Goal: Task Accomplishment & Management: Manage account settings

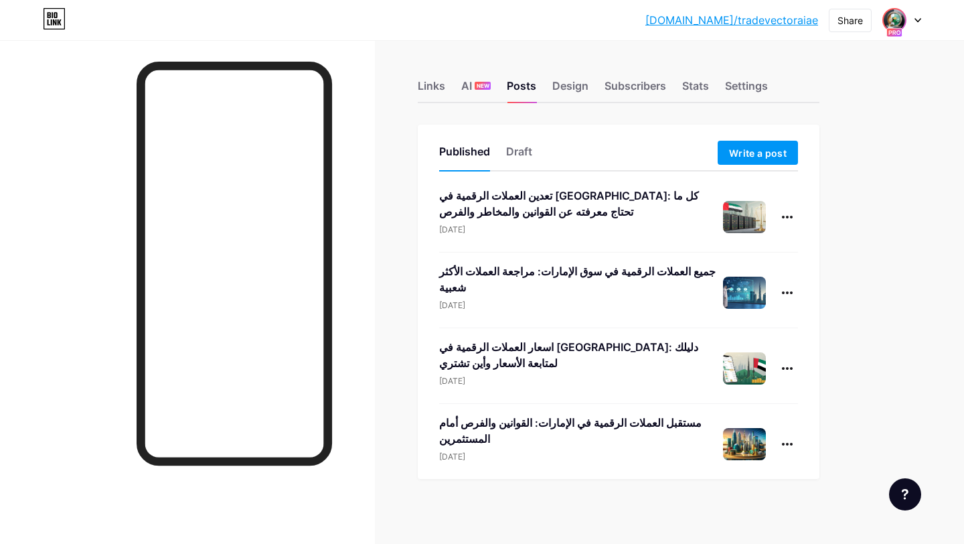
click at [896, 22] on img at bounding box center [894, 19] width 21 height 21
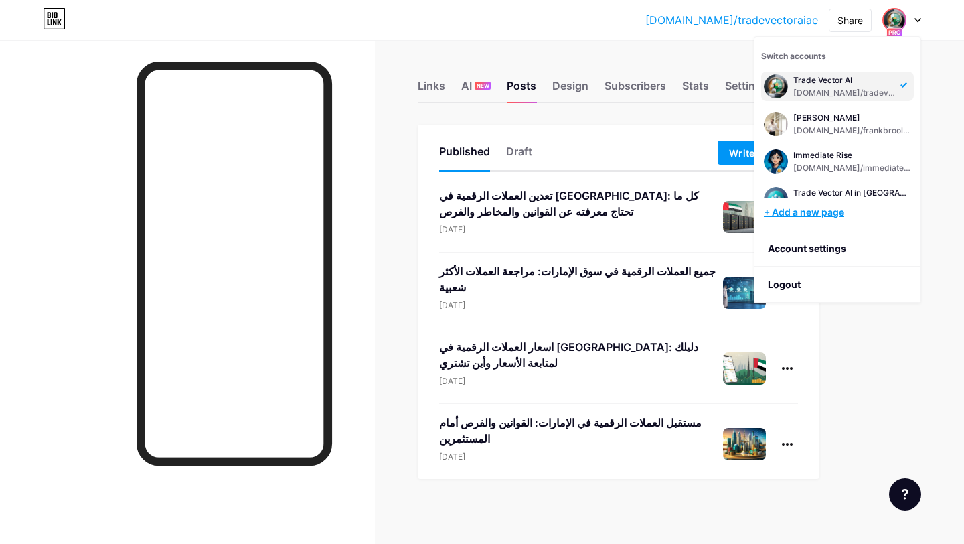
click at [787, 212] on div "+ Add a new page" at bounding box center [839, 212] width 150 height 13
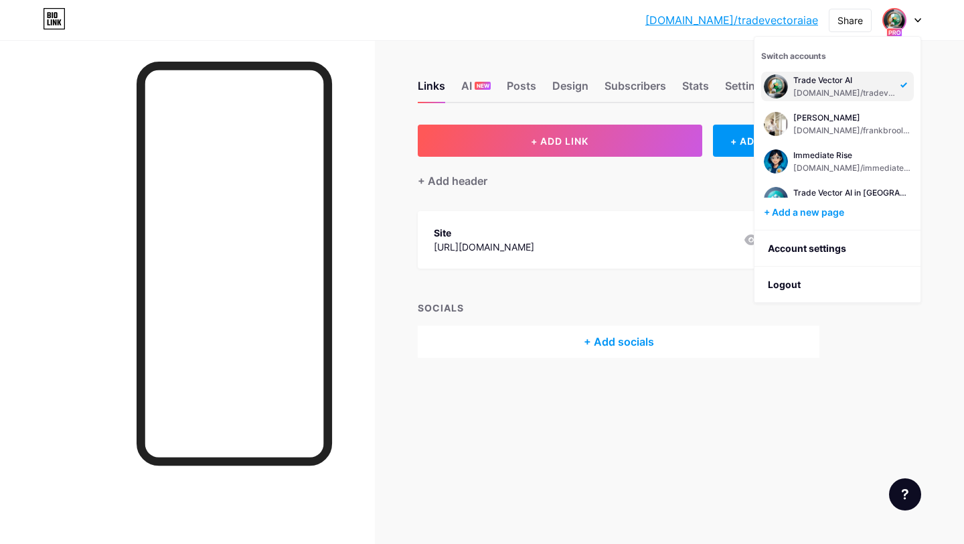
scroll to position [11, 0]
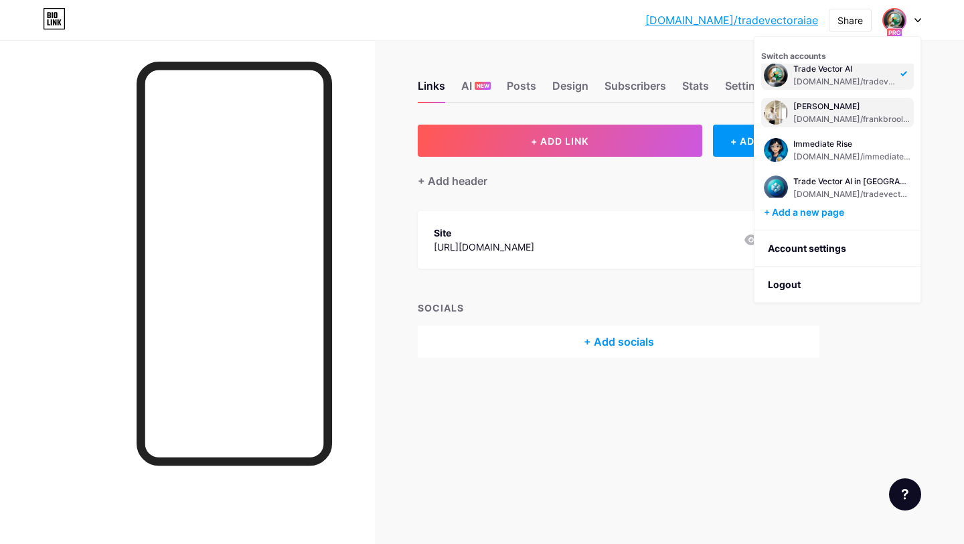
click at [871, 114] on div "[DOMAIN_NAME]/frankbroolkk" at bounding box center [852, 119] width 118 height 11
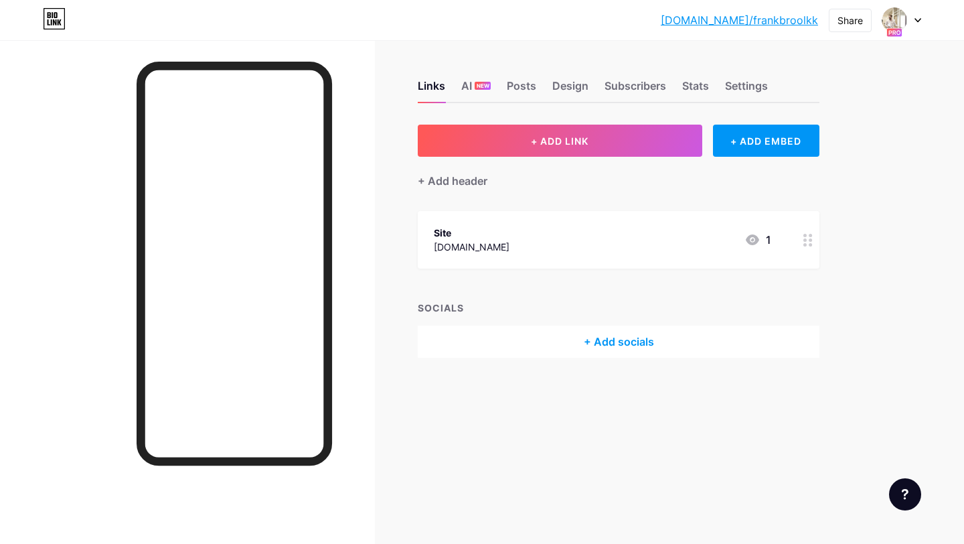
click at [914, 29] on div at bounding box center [901, 20] width 39 height 24
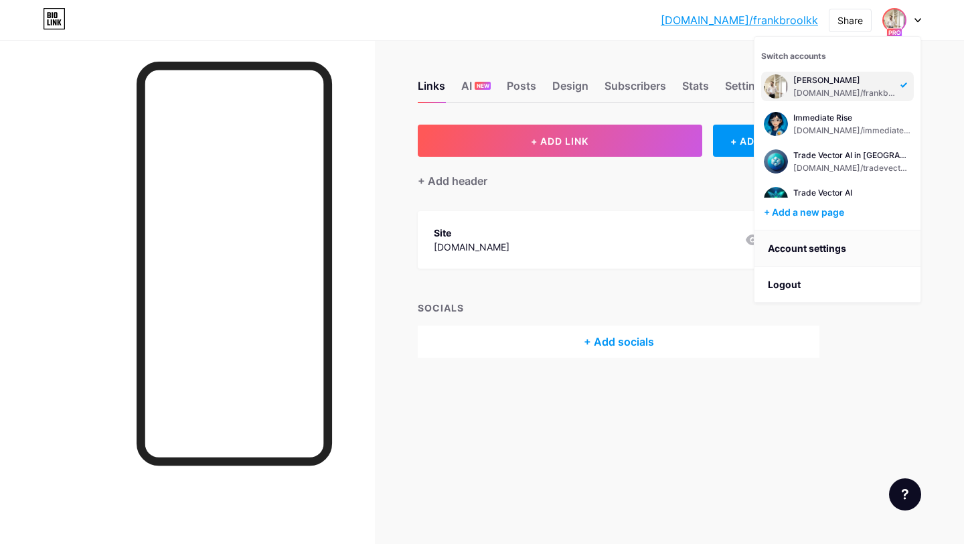
click at [814, 246] on link "Account settings" at bounding box center [837, 248] width 166 height 36
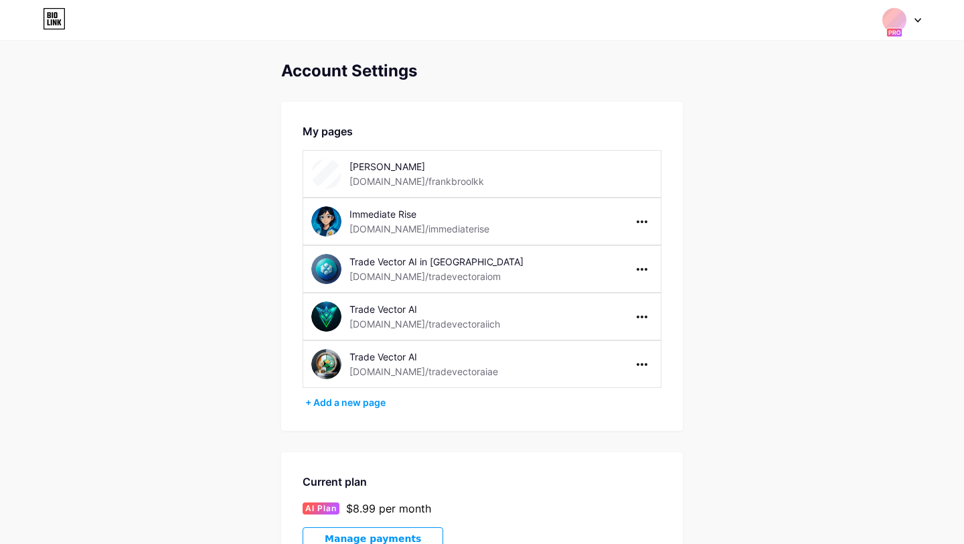
scroll to position [395, 0]
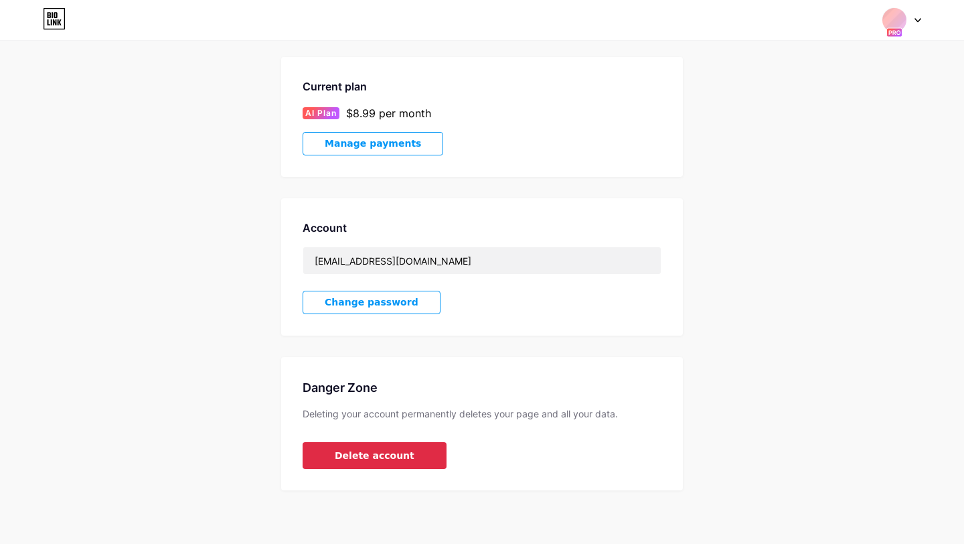
click at [408, 463] on button "Delete account" at bounding box center [375, 455] width 144 height 27
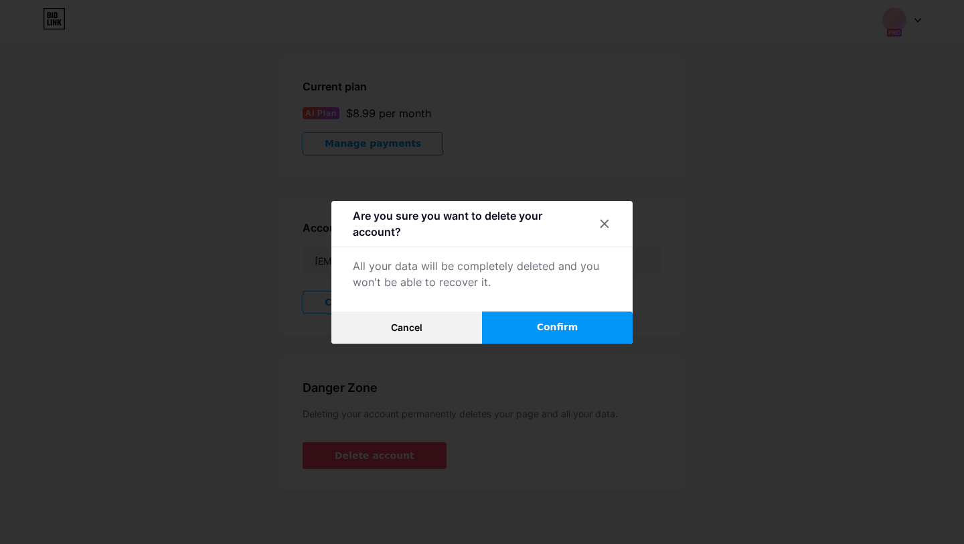
click at [540, 328] on span "Confirm" at bounding box center [558, 327] width 42 height 14
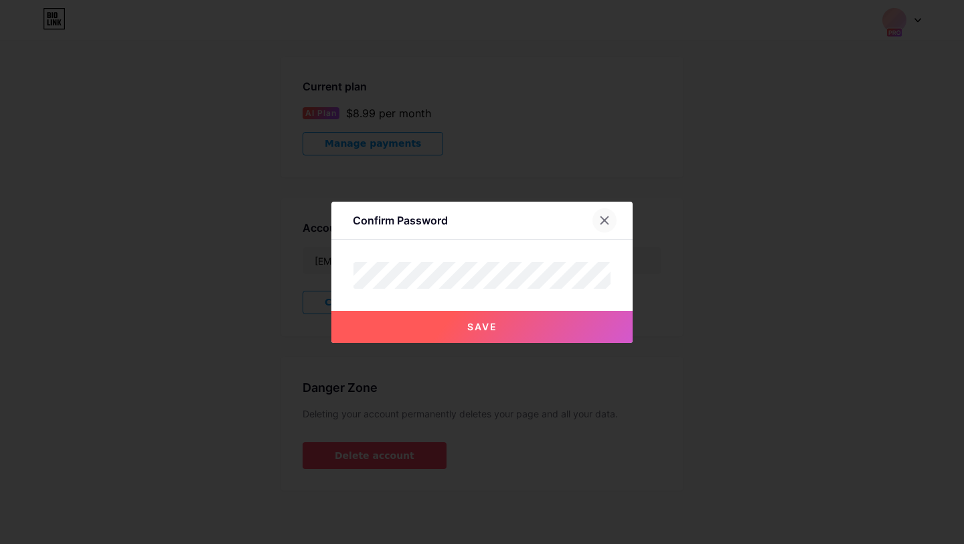
click at [605, 226] on div at bounding box center [604, 220] width 24 height 24
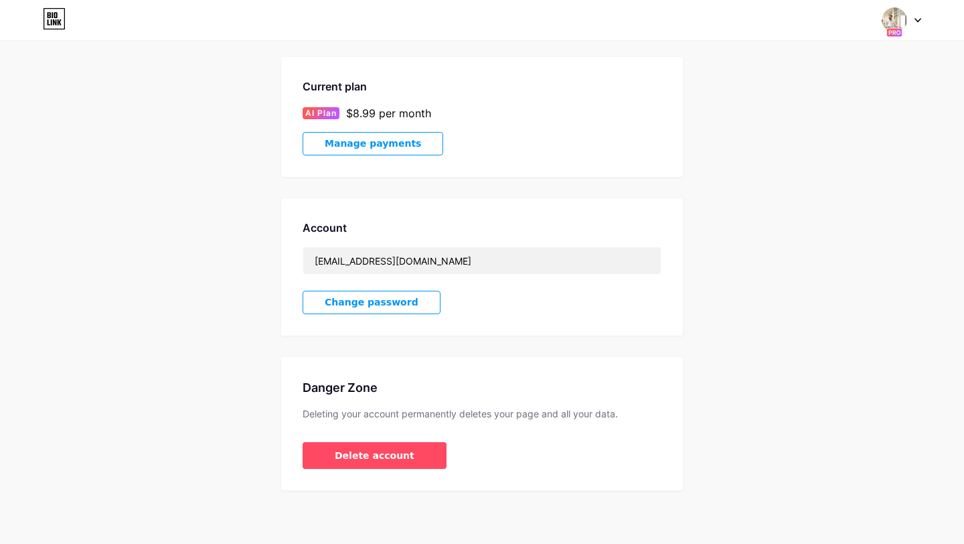
click at [894, 28] on rect at bounding box center [893, 32] width 15 height 9
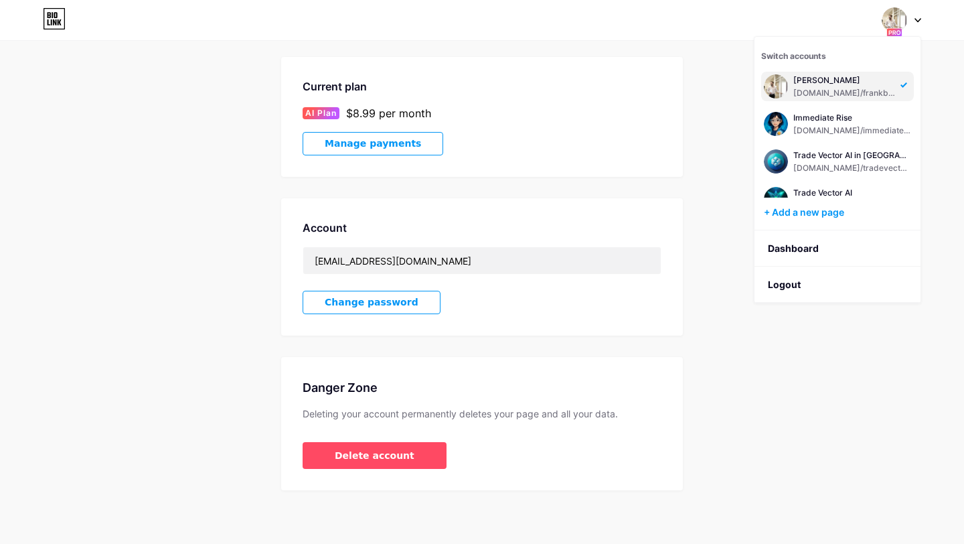
click at [854, 88] on div "[DOMAIN_NAME]/frankbroolkk" at bounding box center [844, 93] width 103 height 11
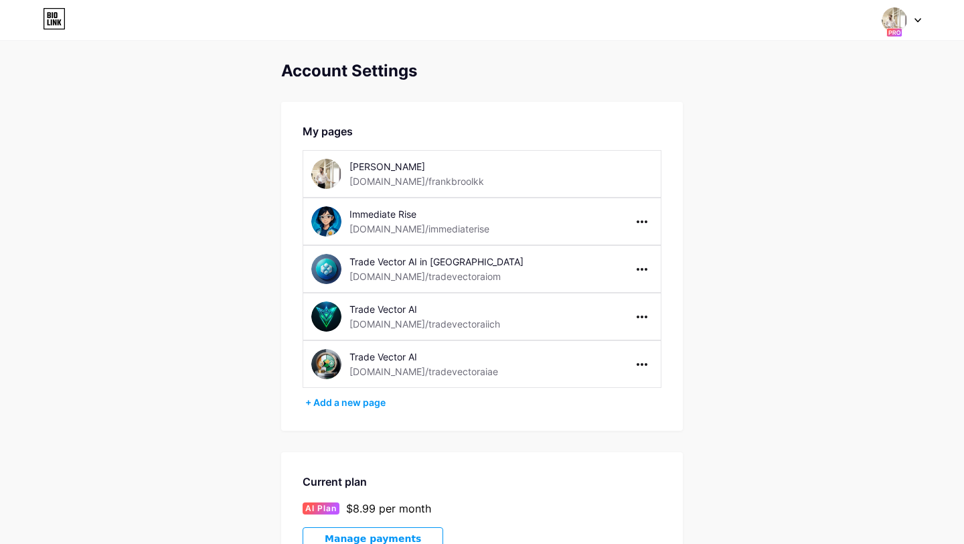
click at [337, 167] on img at bounding box center [326, 174] width 30 height 30
click at [896, 23] on img at bounding box center [894, 19] width 25 height 25
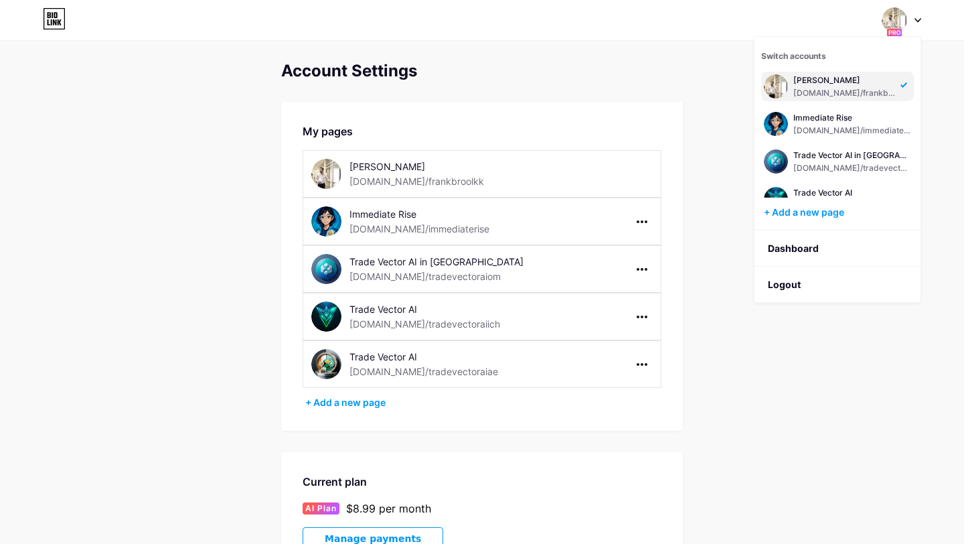
click at [815, 95] on div "[DOMAIN_NAME]/frankbroolkk" at bounding box center [844, 93] width 103 height 11
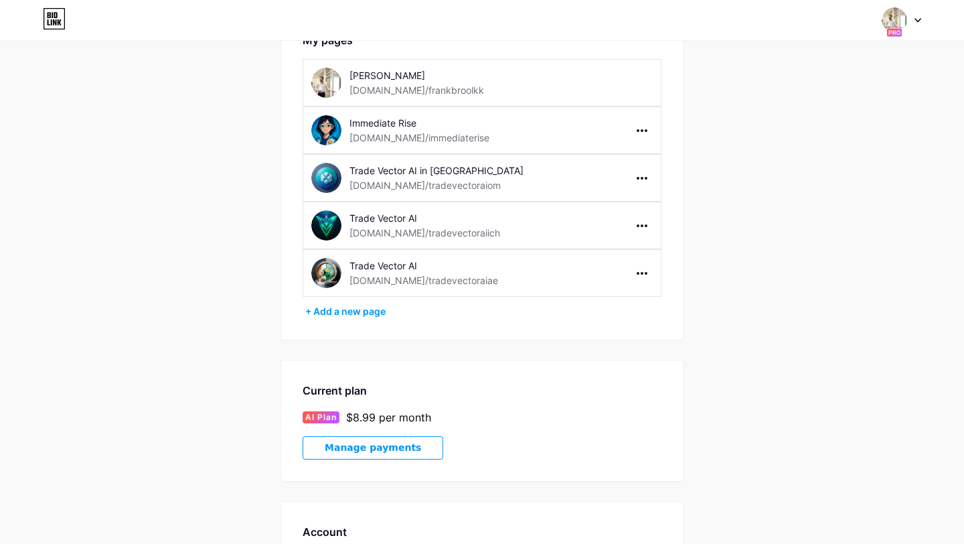
scroll to position [88, 0]
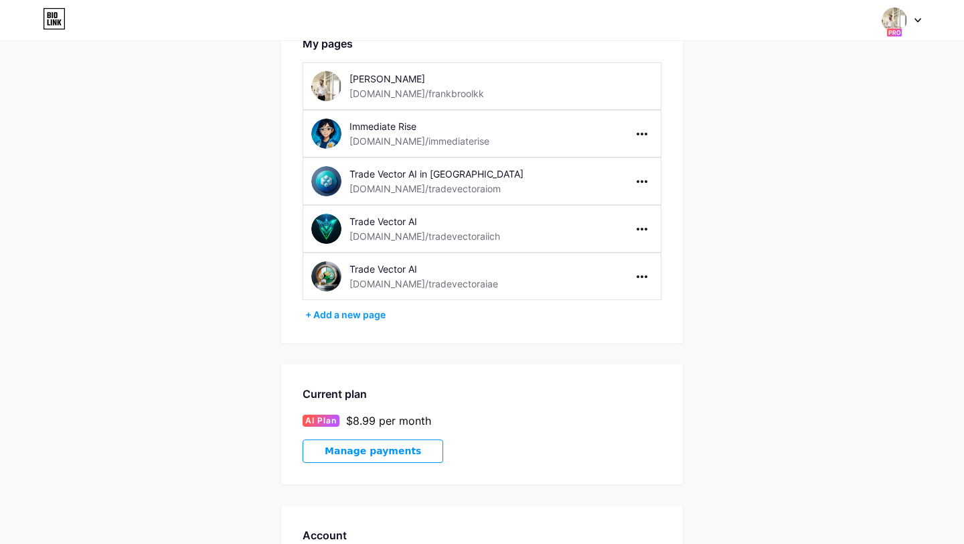
click at [62, 17] on icon at bounding box center [54, 18] width 23 height 21
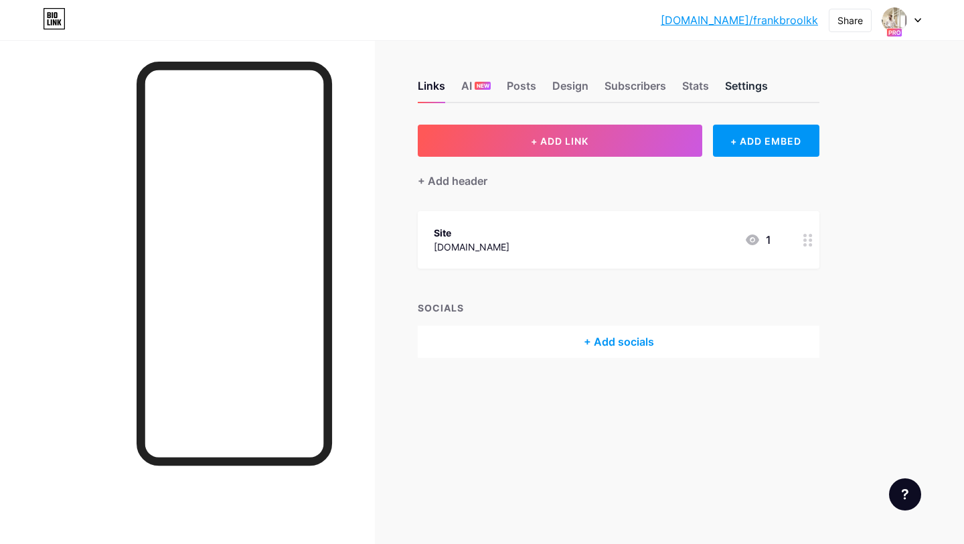
click at [758, 80] on div "Settings" at bounding box center [746, 90] width 43 height 24
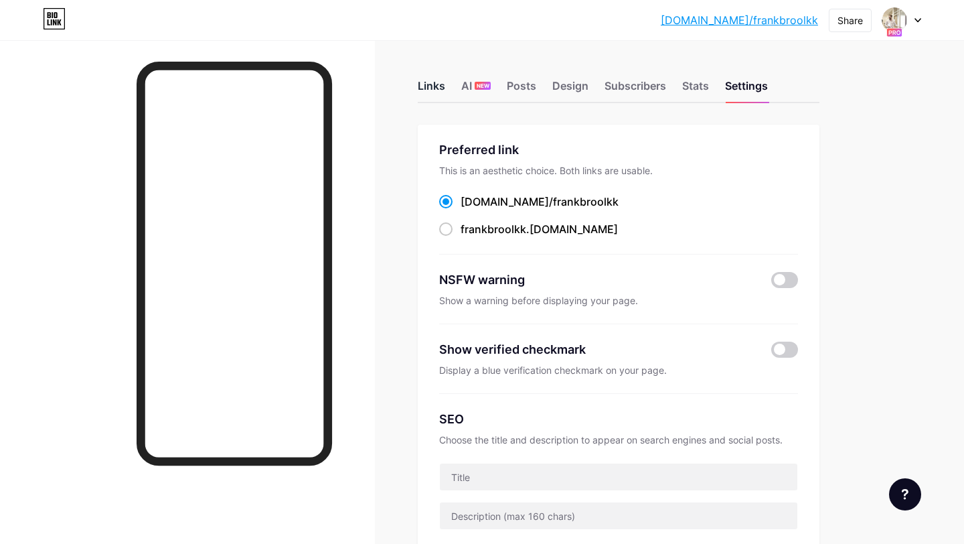
click at [440, 93] on div "Links" at bounding box center [431, 90] width 27 height 24
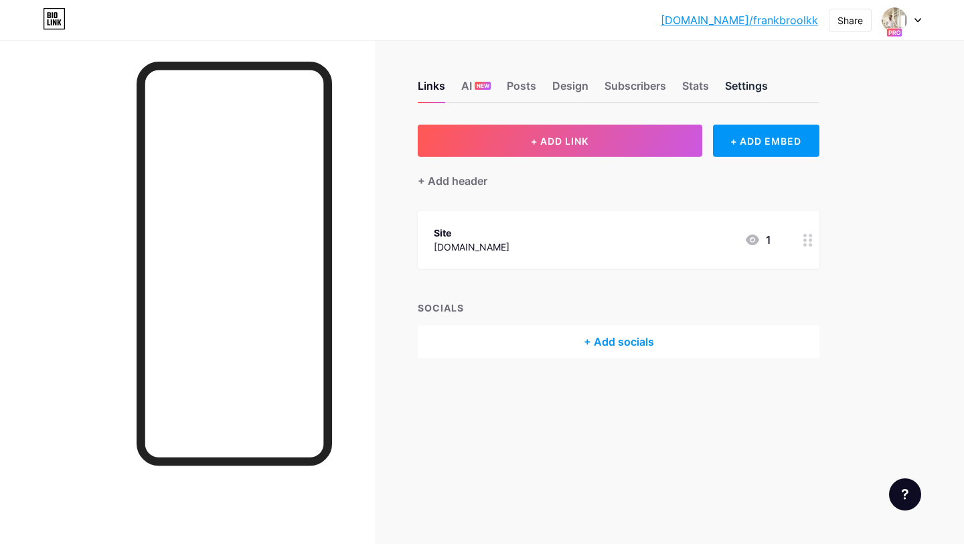
click at [728, 91] on div "Settings" at bounding box center [746, 90] width 43 height 24
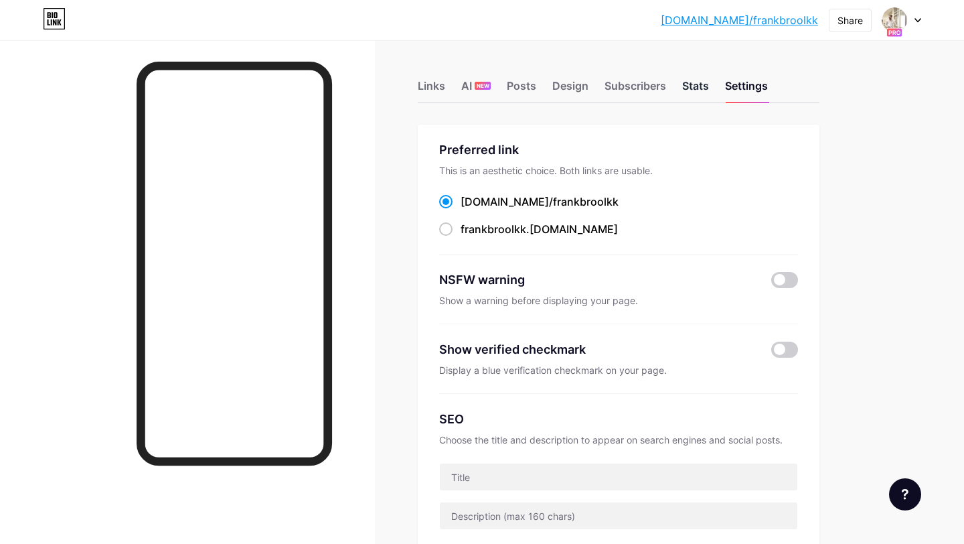
click at [698, 84] on div "Stats" at bounding box center [695, 90] width 27 height 24
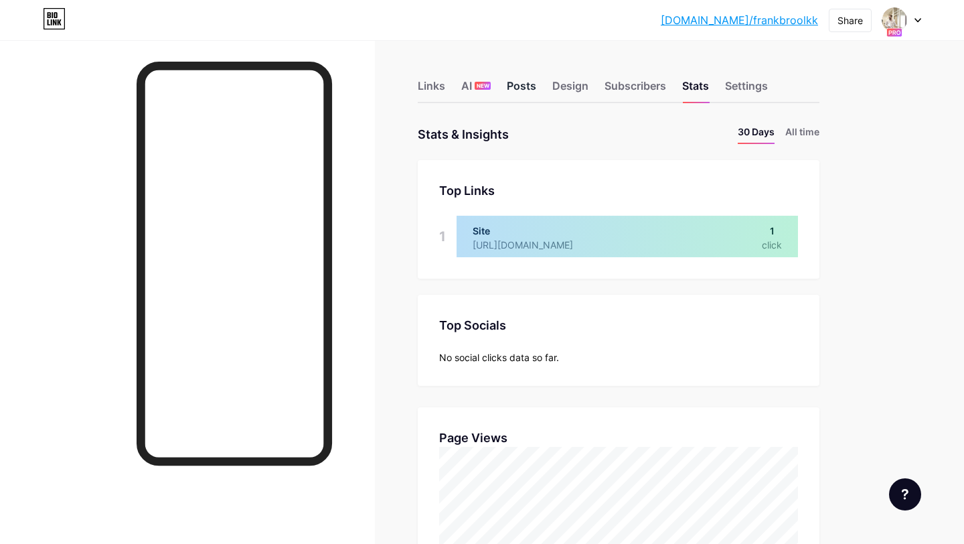
drag, startPoint x: 570, startPoint y: 84, endPoint x: 509, endPoint y: 83, distance: 60.9
click at [509, 83] on div "Links AI NEW Posts Design Subscribers Stats Settings" at bounding box center [619, 79] width 402 height 47
click at [434, 86] on div "Links" at bounding box center [431, 90] width 27 height 24
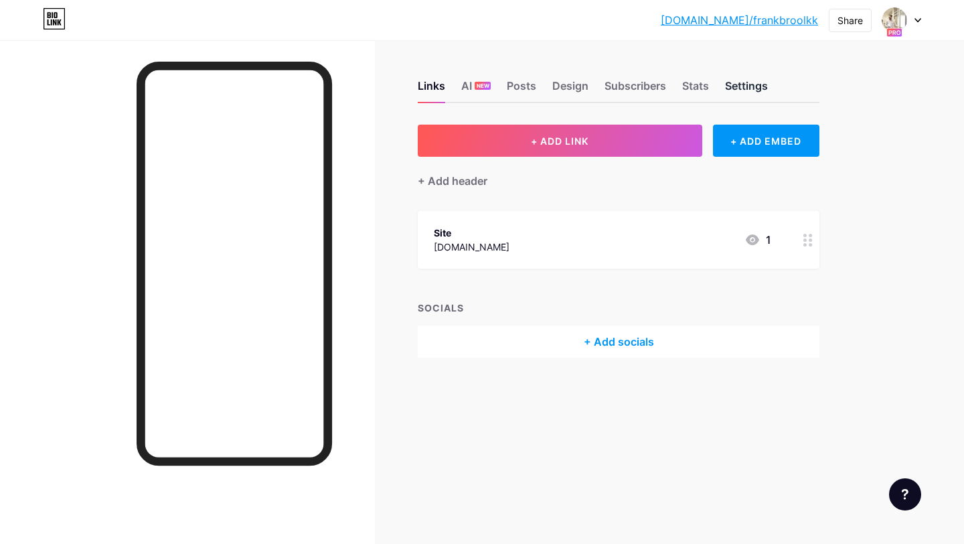
click at [745, 94] on div "Settings" at bounding box center [746, 90] width 43 height 24
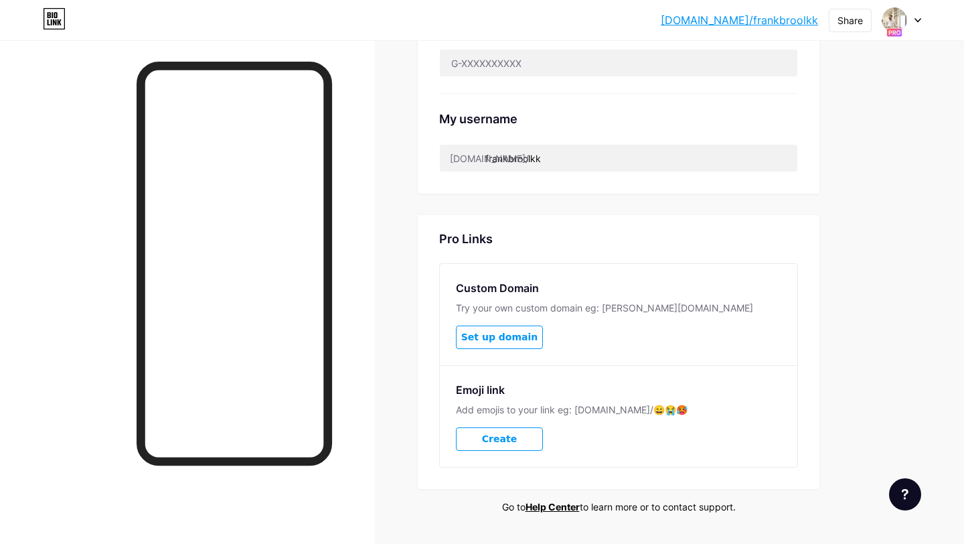
scroll to position [584, 0]
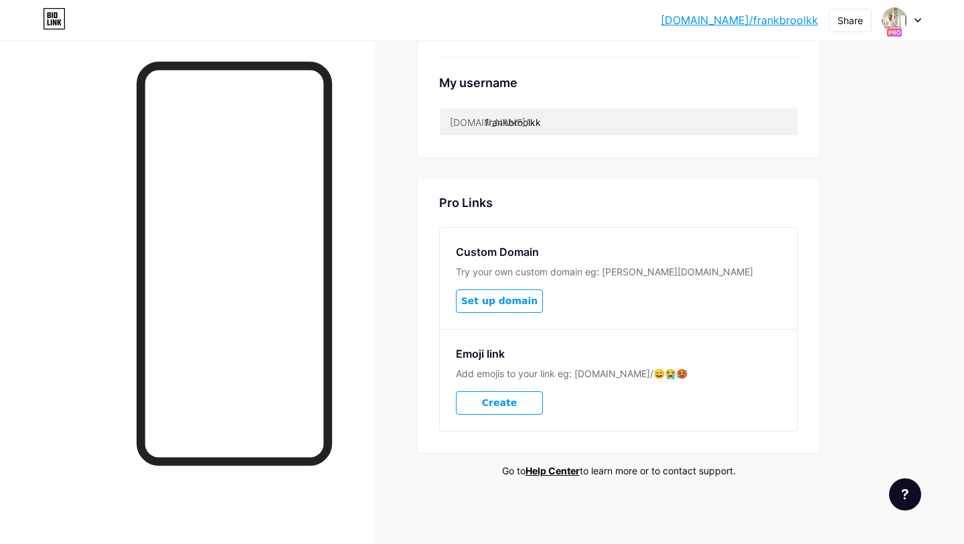
click at [914, 21] on icon at bounding box center [917, 20] width 7 height 5
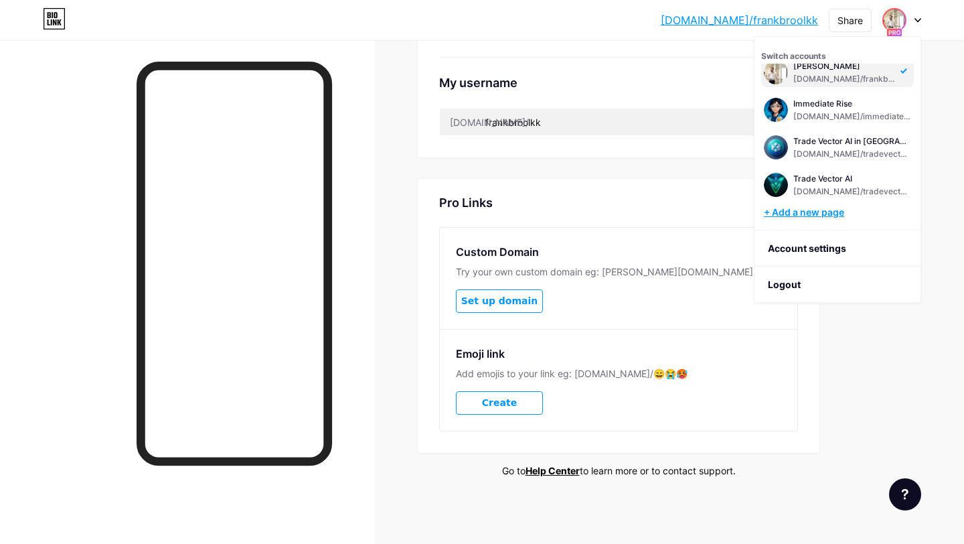
scroll to position [11, 0]
click at [827, 214] on div "+ Add a new page" at bounding box center [839, 212] width 150 height 13
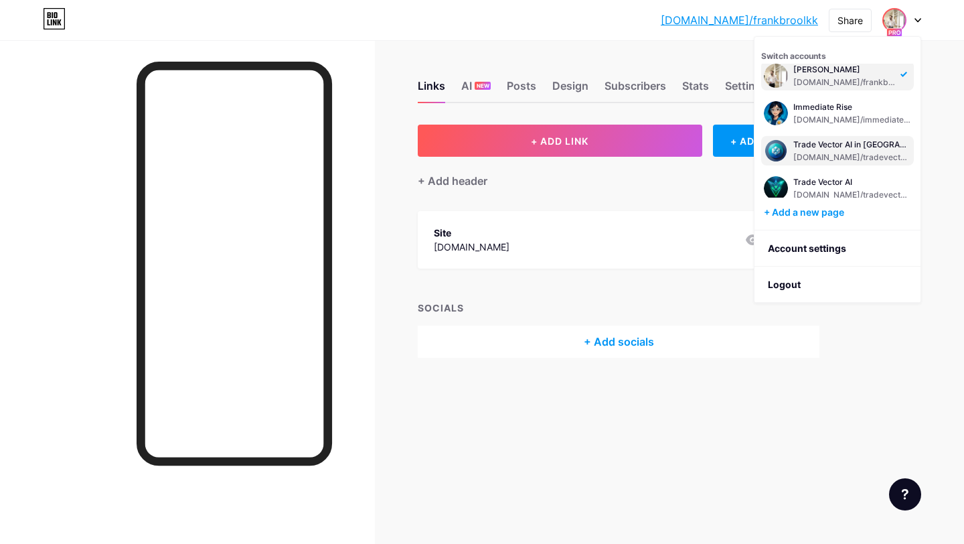
scroll to position [54, 0]
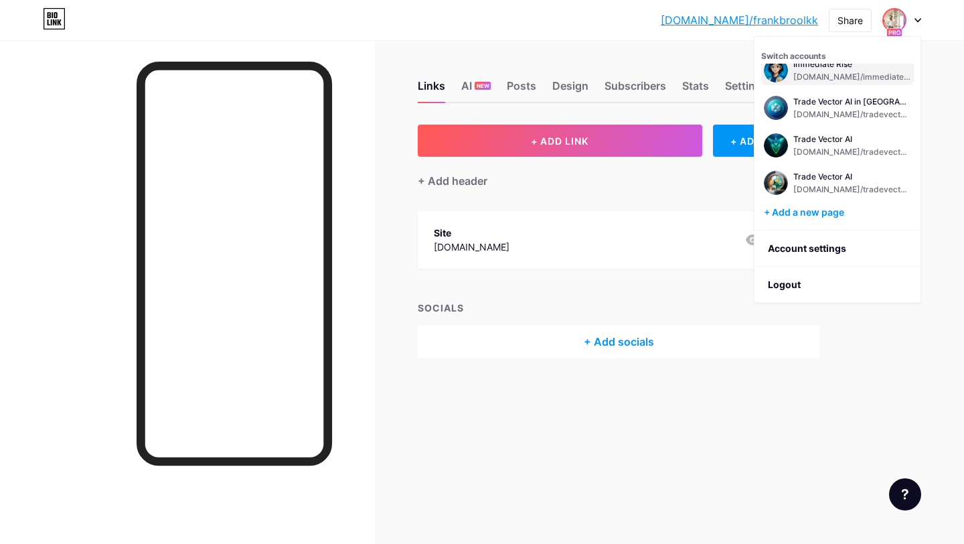
click at [810, 77] on div "[DOMAIN_NAME]/immediaterise" at bounding box center [852, 77] width 118 height 11
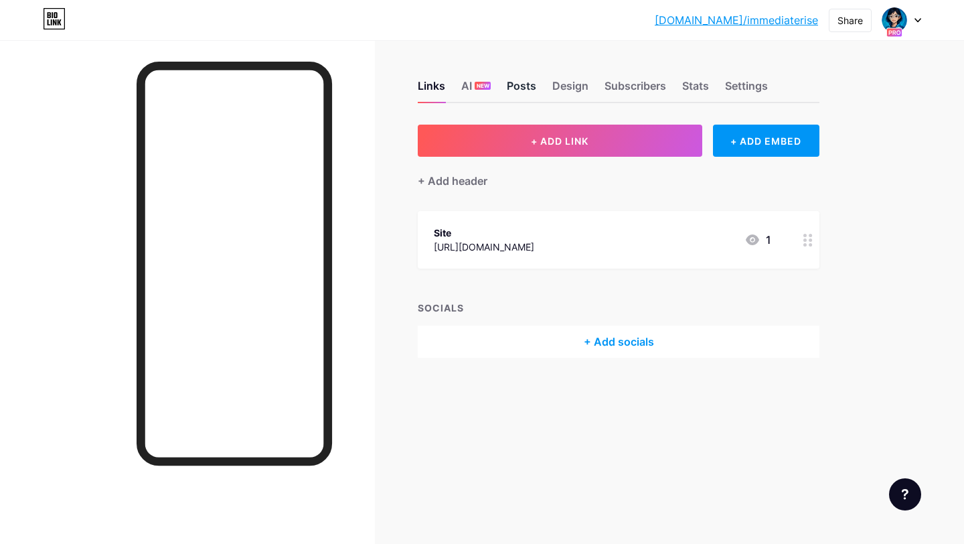
click at [521, 82] on div "Posts" at bounding box center [521, 90] width 29 height 24
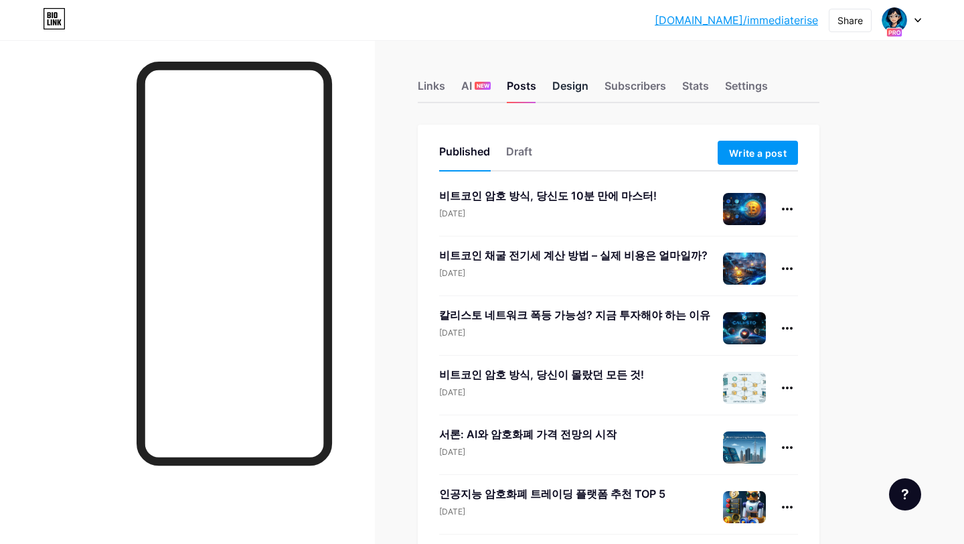
click at [568, 84] on div "Design" at bounding box center [570, 90] width 36 height 24
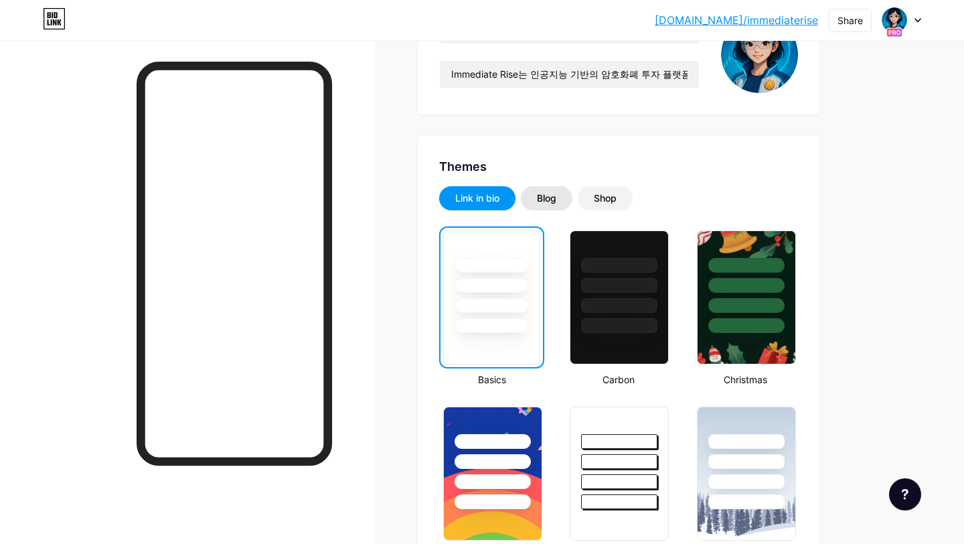
scroll to position [172, 0]
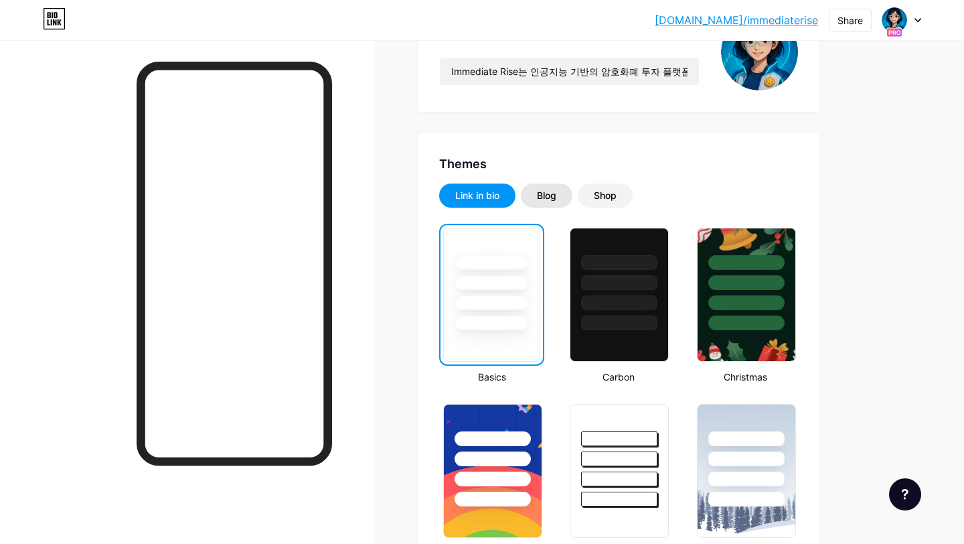
click at [550, 199] on div "Blog" at bounding box center [546, 195] width 19 height 13
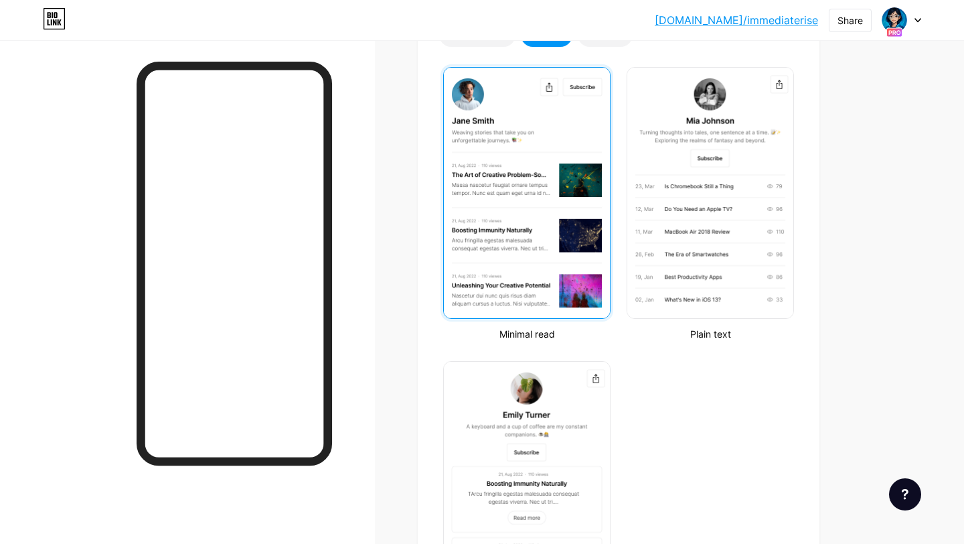
scroll to position [332, 0]
click at [532, 264] on img at bounding box center [527, 193] width 166 height 250
click at [550, 240] on img at bounding box center [527, 193] width 166 height 250
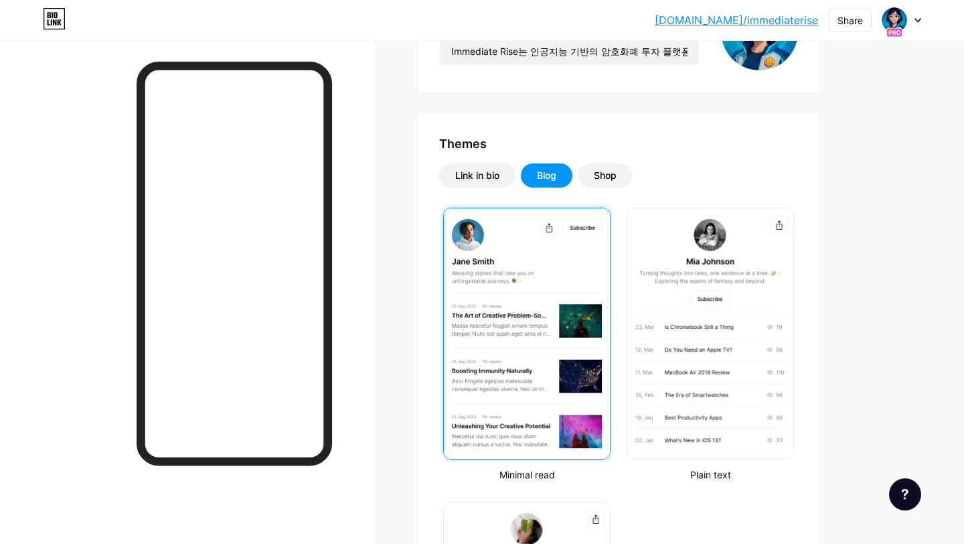
scroll to position [157, 0]
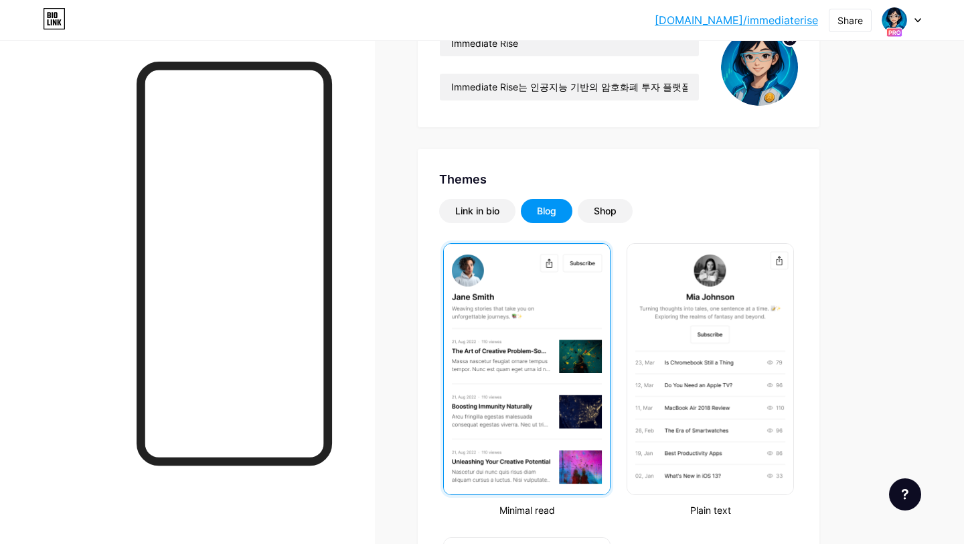
click at [540, 343] on img at bounding box center [527, 369] width 166 height 250
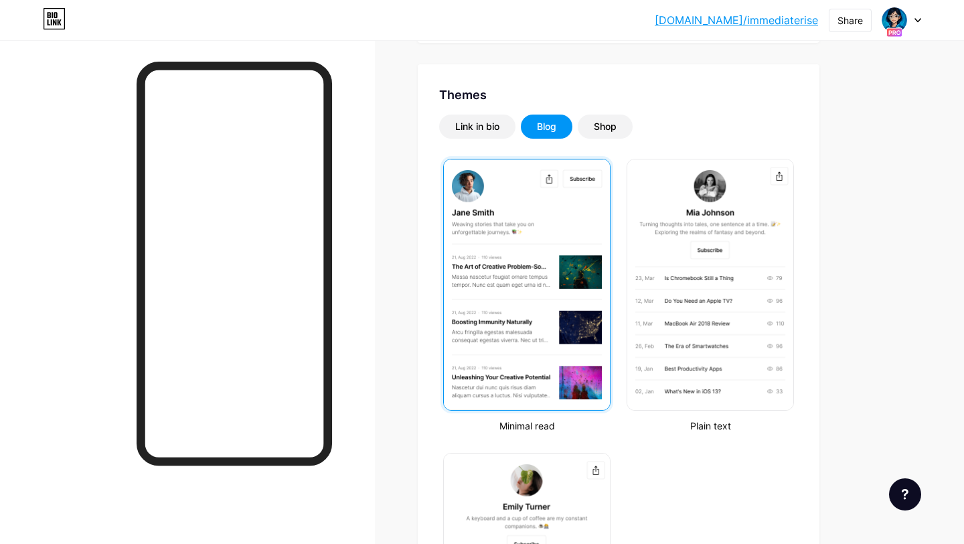
scroll to position [246, 0]
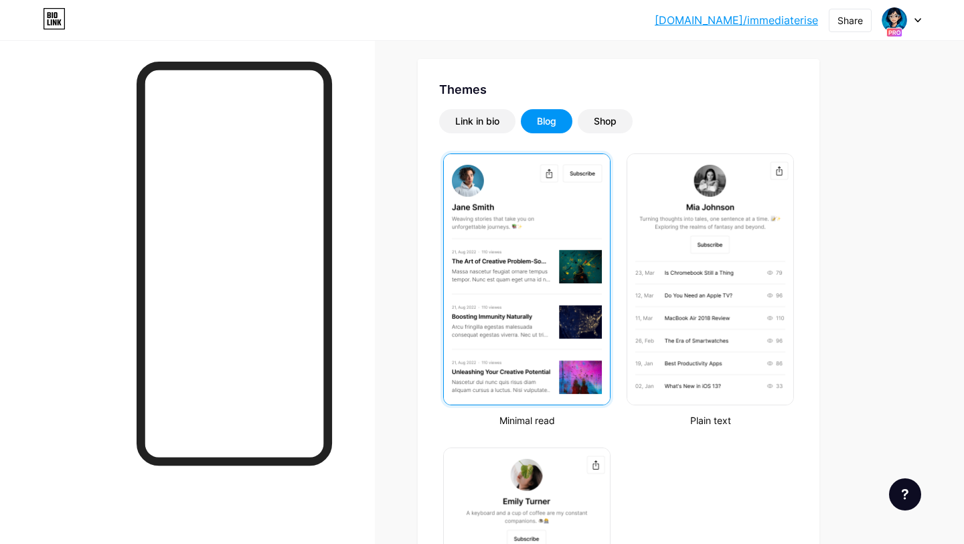
click at [593, 174] on img at bounding box center [527, 279] width 166 height 250
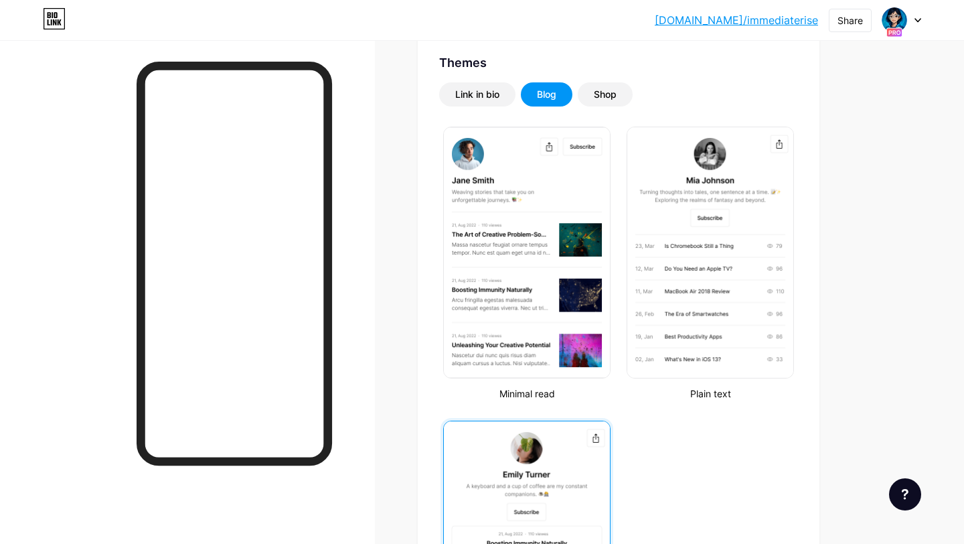
scroll to position [274, 0]
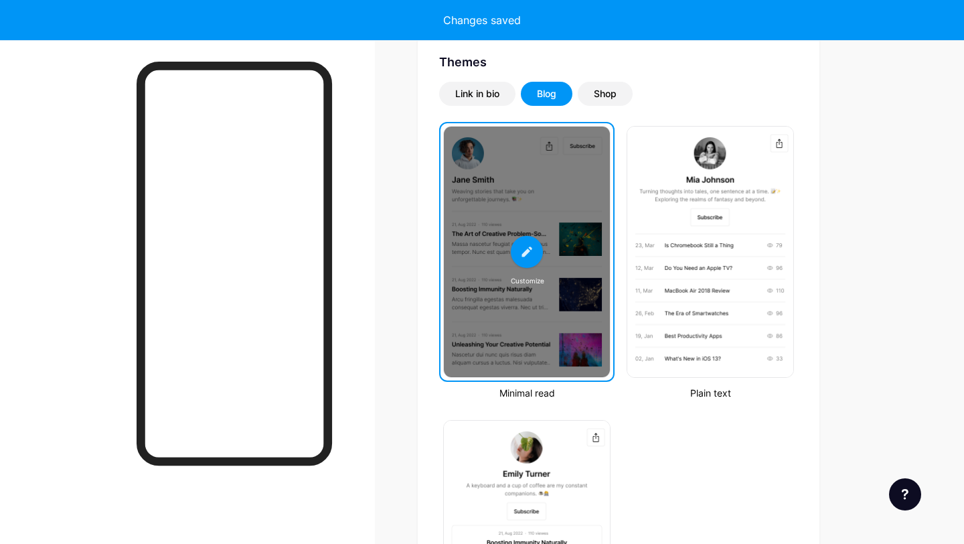
click at [526, 317] on div "Customize" at bounding box center [527, 252] width 166 height 250
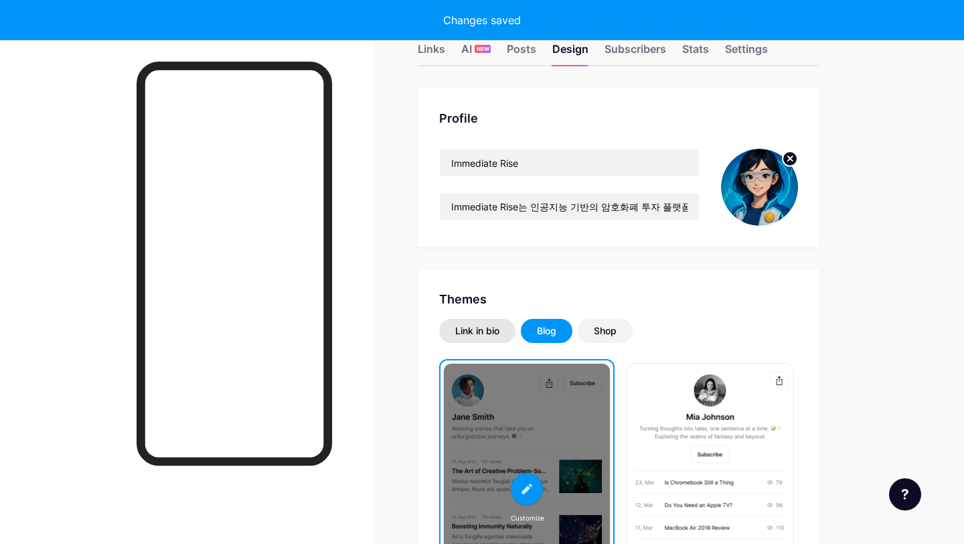
scroll to position [0, 0]
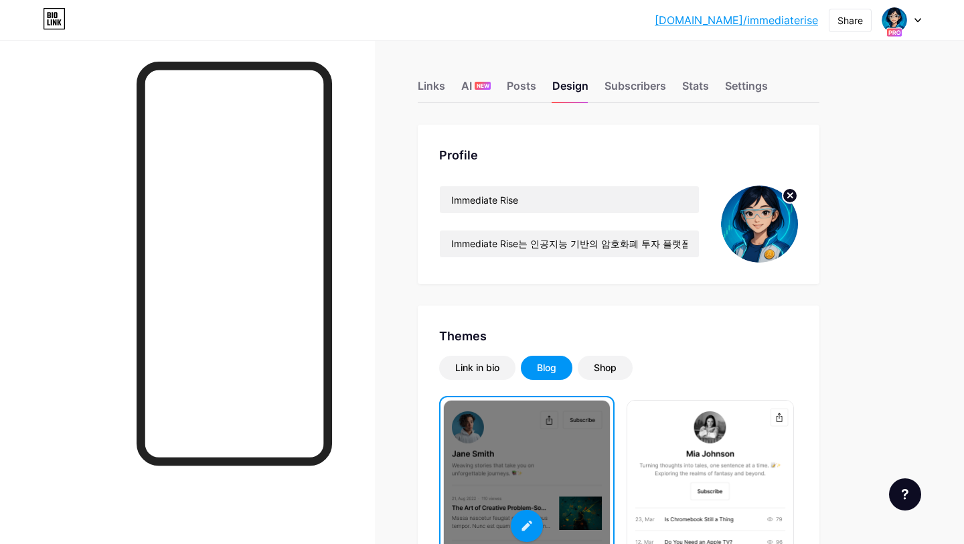
click at [921, 19] on div "bio.link/immedi... bio.link/immediaterise Share Switch accounts Immediate Rise …" at bounding box center [482, 20] width 964 height 24
click at [916, 23] on div at bounding box center [901, 20] width 39 height 24
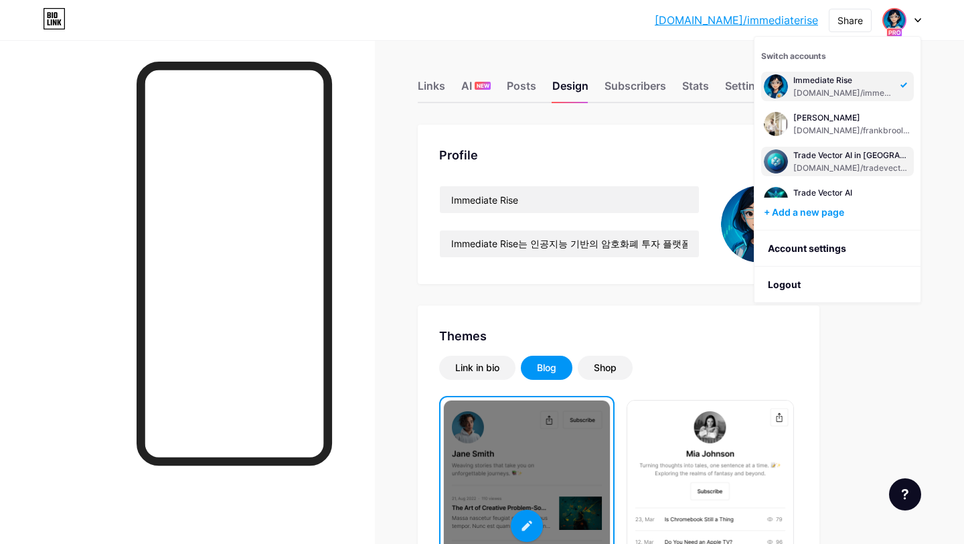
click at [819, 152] on div "Trade Vector AI in [GEOGRAPHIC_DATA]" at bounding box center [852, 155] width 118 height 11
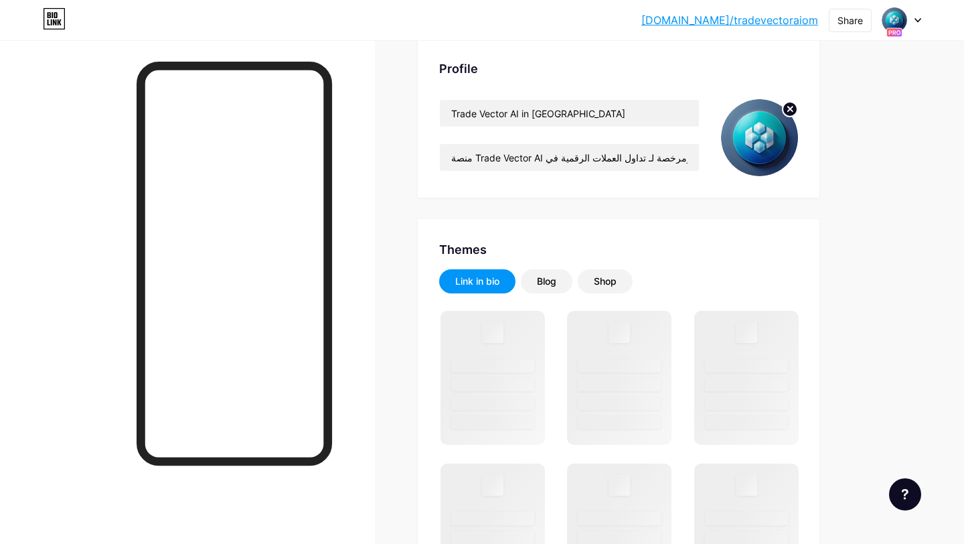
scroll to position [88, 0]
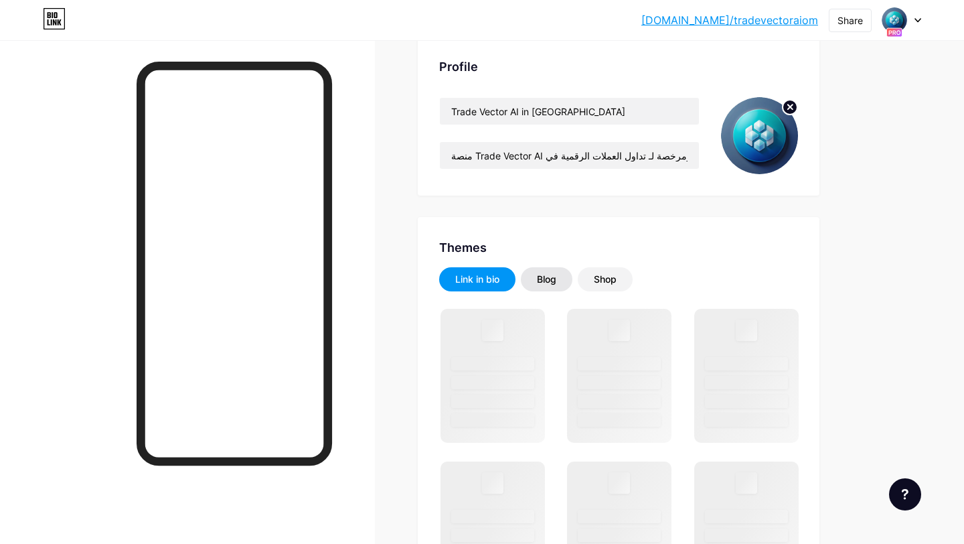
click at [549, 280] on div "Blog" at bounding box center [546, 278] width 19 height 13
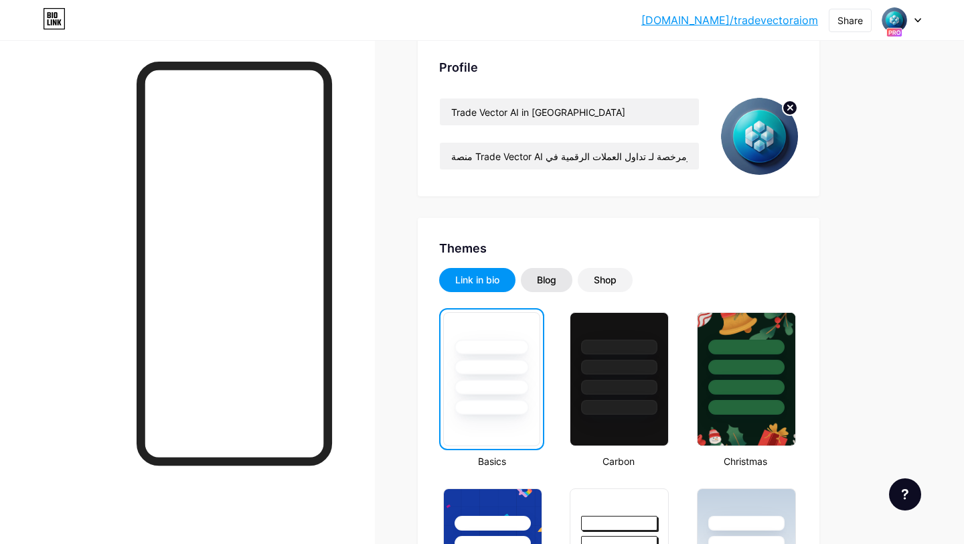
click at [550, 286] on div "Blog" at bounding box center [547, 280] width 52 height 24
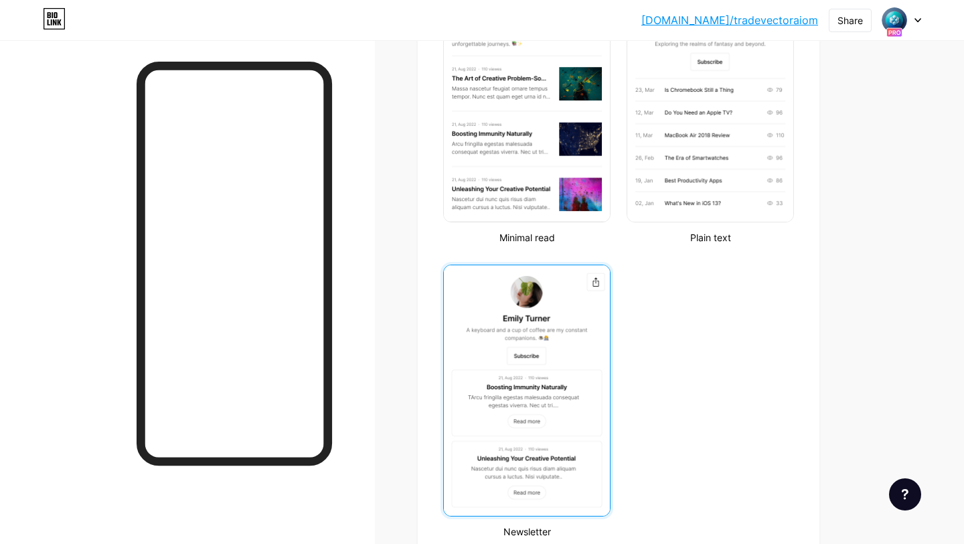
scroll to position [430, 0]
click at [534, 338] on img at bounding box center [527, 389] width 166 height 250
click at [540, 292] on img at bounding box center [527, 389] width 166 height 250
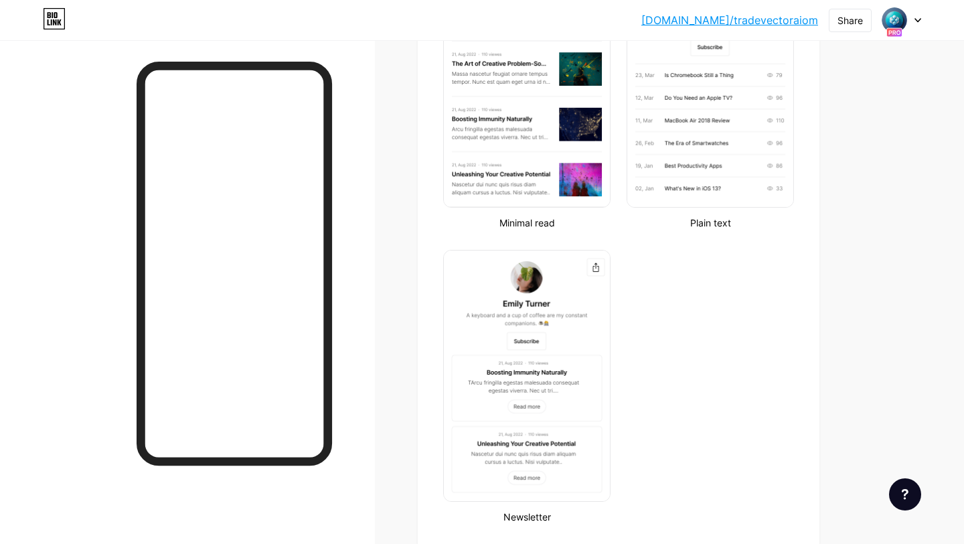
scroll to position [407, 0]
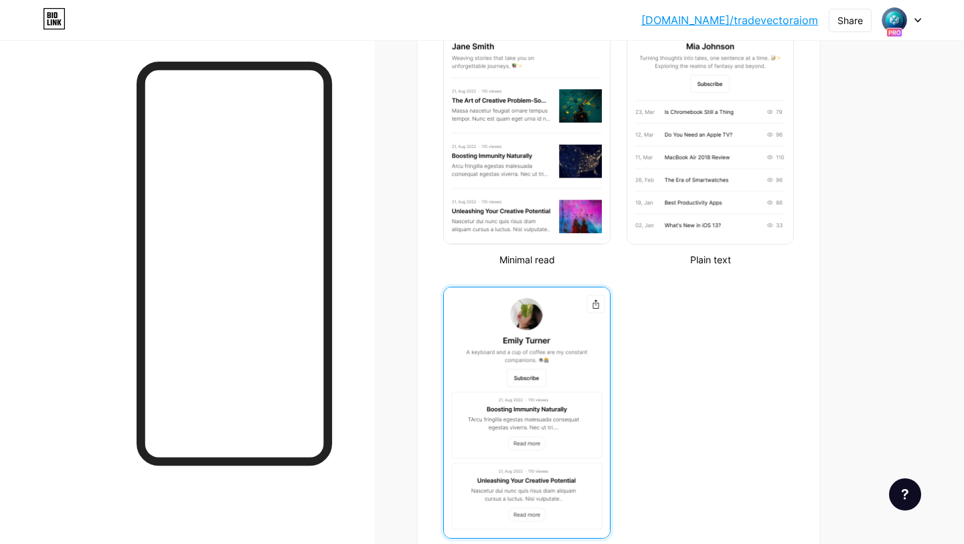
click at [522, 384] on img at bounding box center [527, 412] width 166 height 250
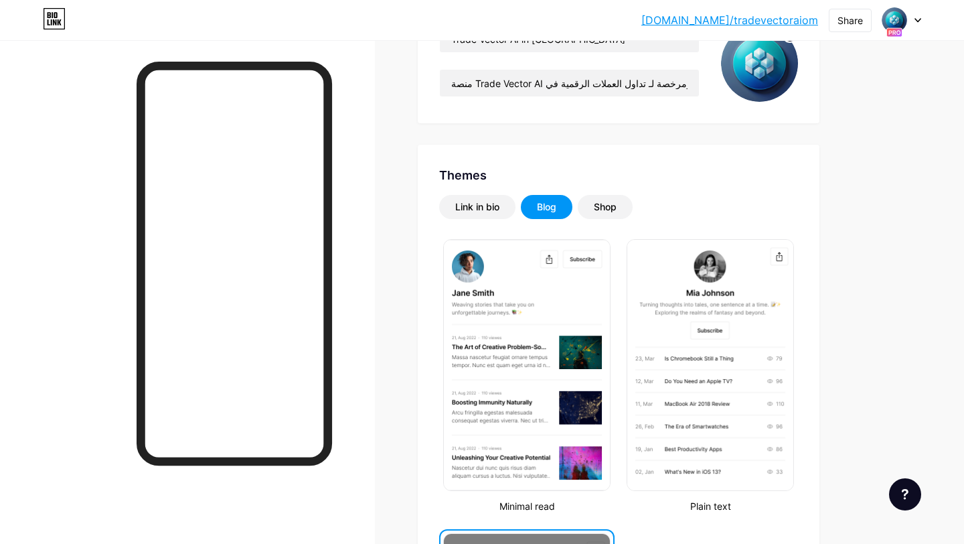
scroll to position [0, 0]
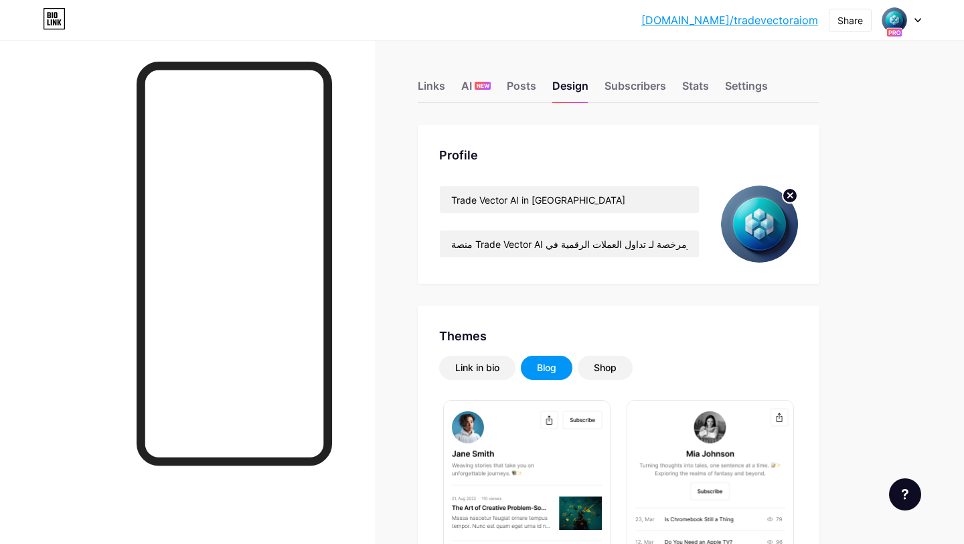
click at [912, 23] on div at bounding box center [901, 20] width 39 height 24
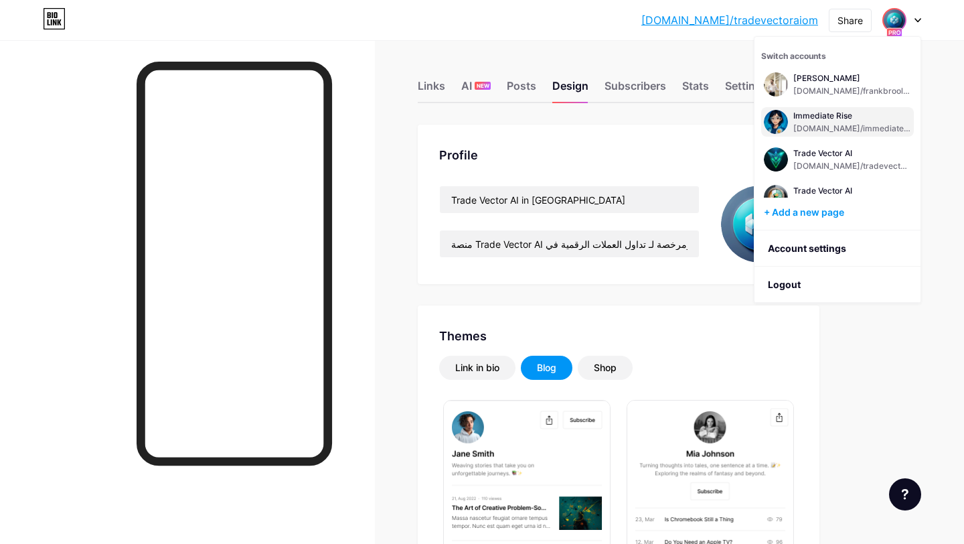
scroll to position [44, 0]
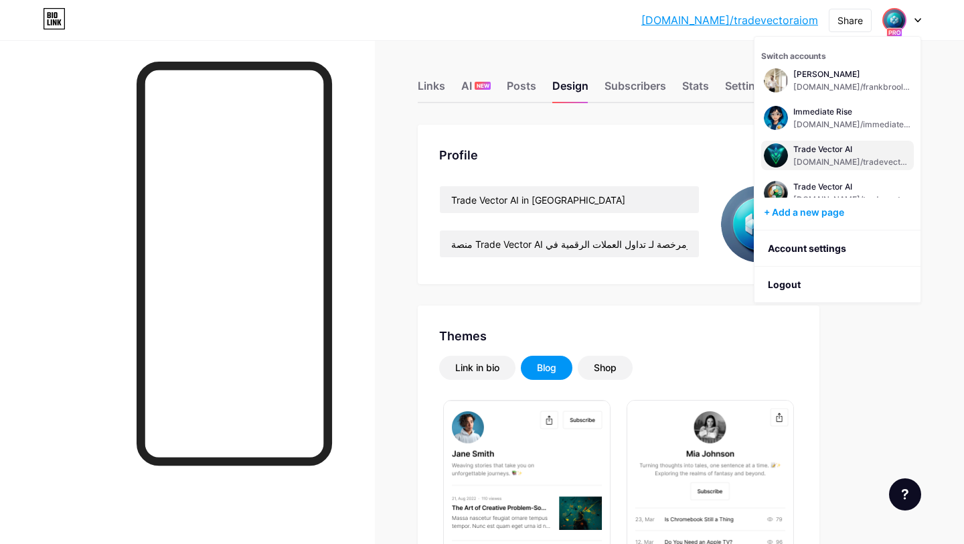
click at [825, 155] on div "Trade Vector AI bio.link/tradevectoraiich" at bounding box center [852, 155] width 118 height 24
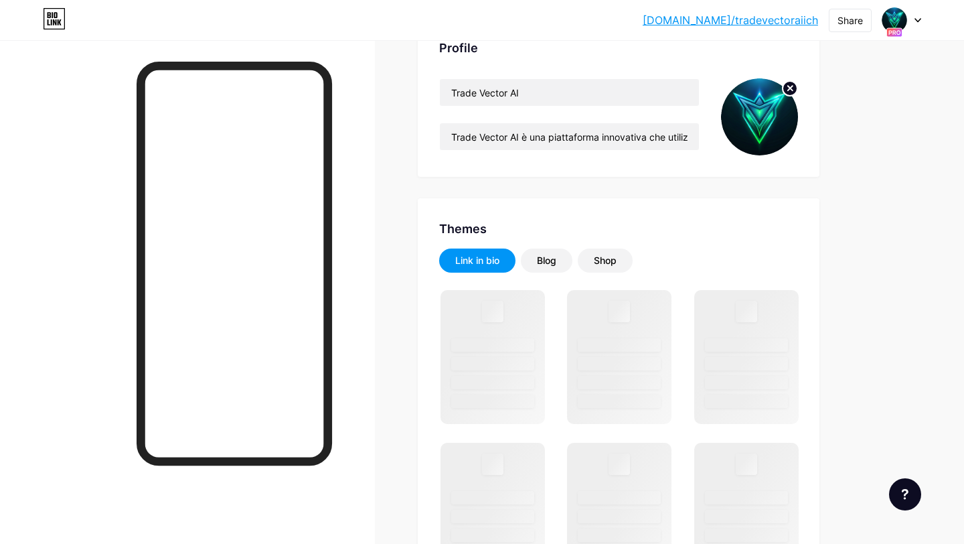
scroll to position [108, 0]
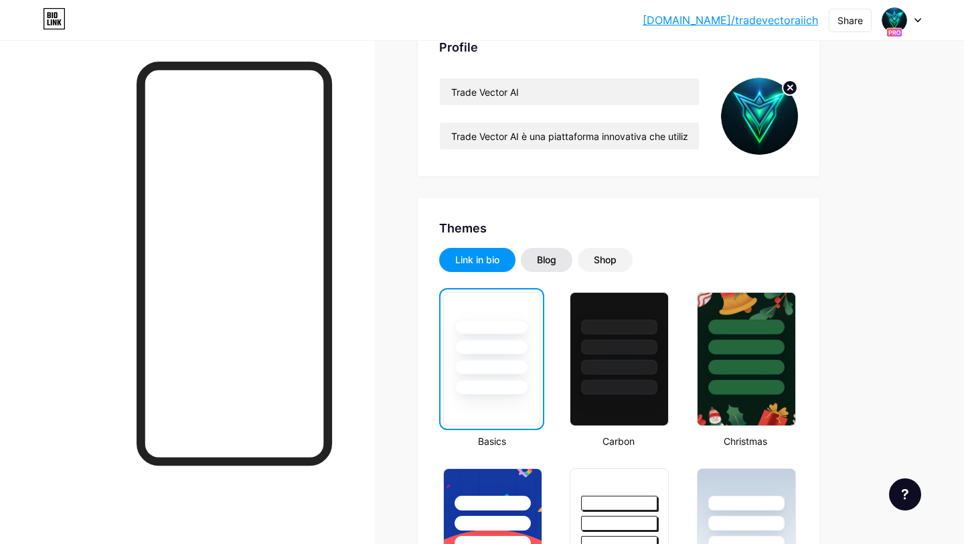
click at [556, 257] on div "Blog" at bounding box center [547, 260] width 52 height 24
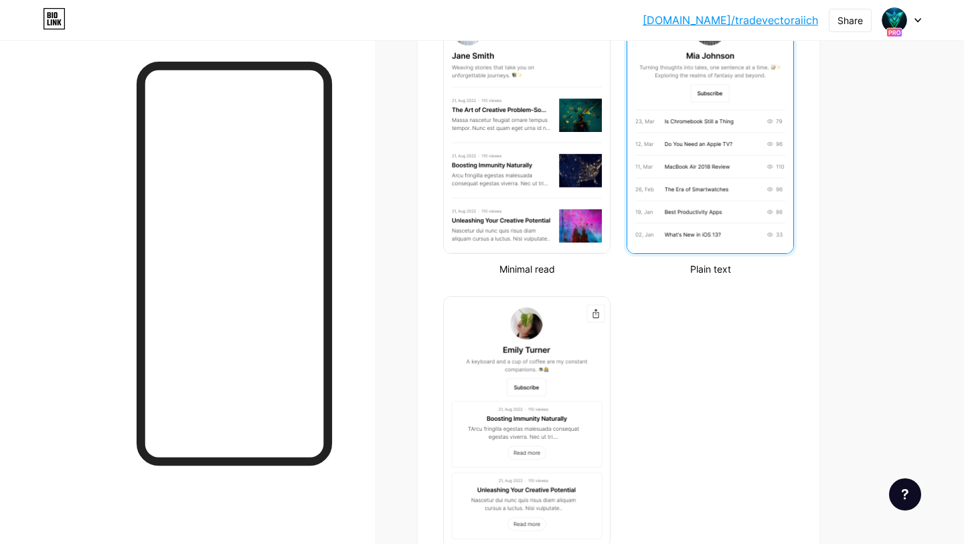
scroll to position [399, 0]
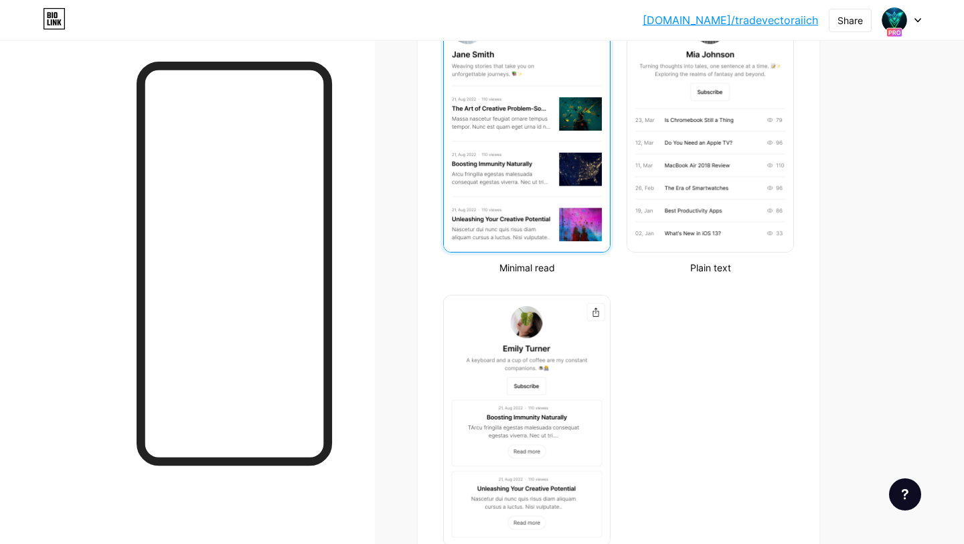
click at [550, 164] on img at bounding box center [527, 126] width 166 height 250
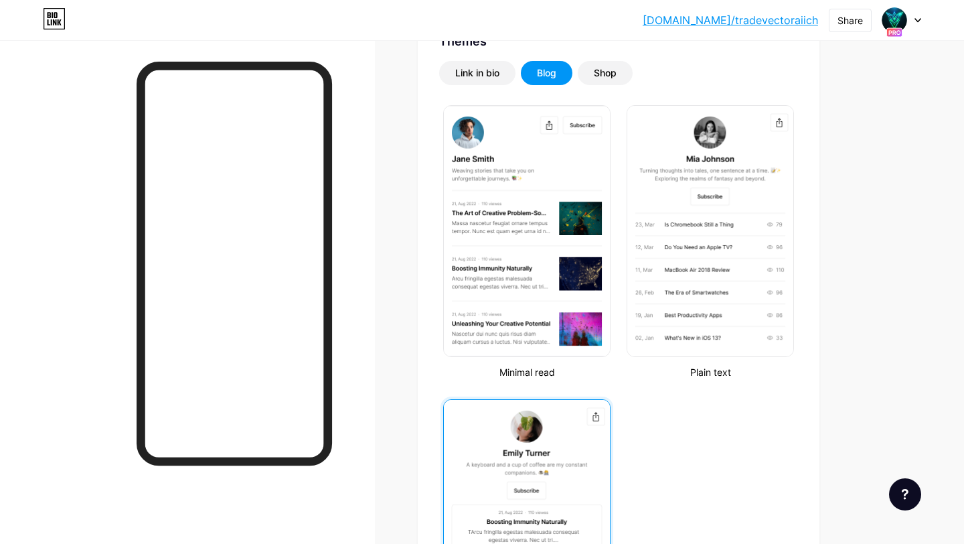
scroll to position [293, 0]
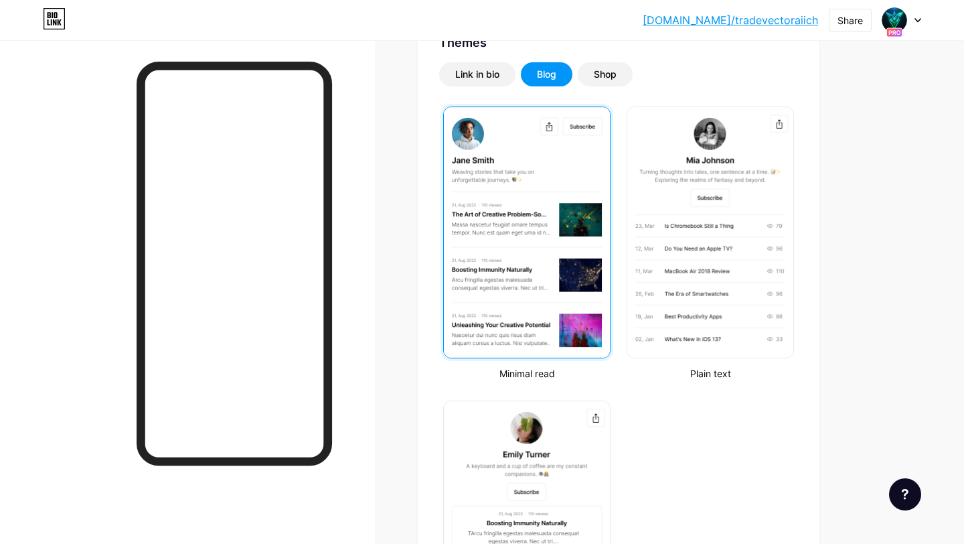
click at [552, 276] on img at bounding box center [527, 232] width 166 height 250
click at [497, 227] on img at bounding box center [527, 232] width 166 height 250
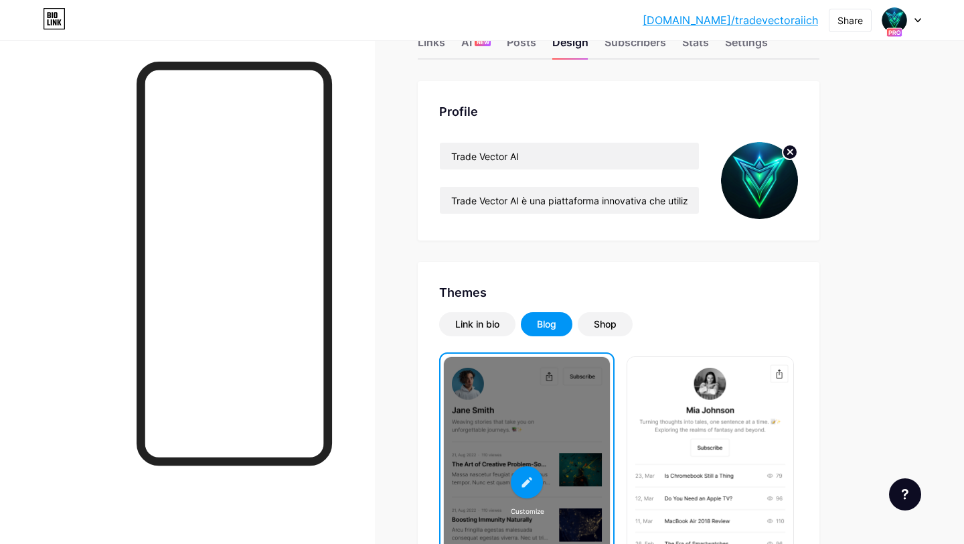
scroll to position [0, 0]
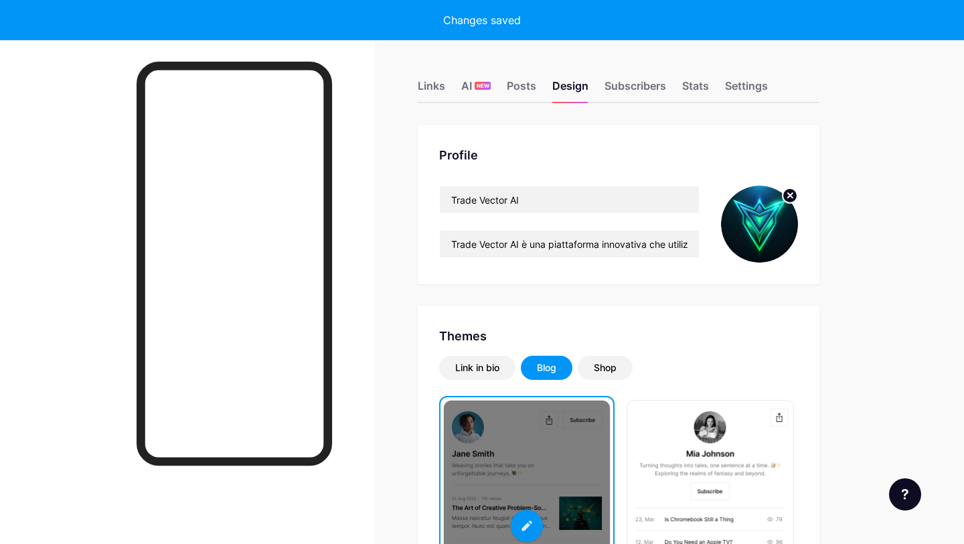
click at [914, 13] on div at bounding box center [901, 20] width 39 height 24
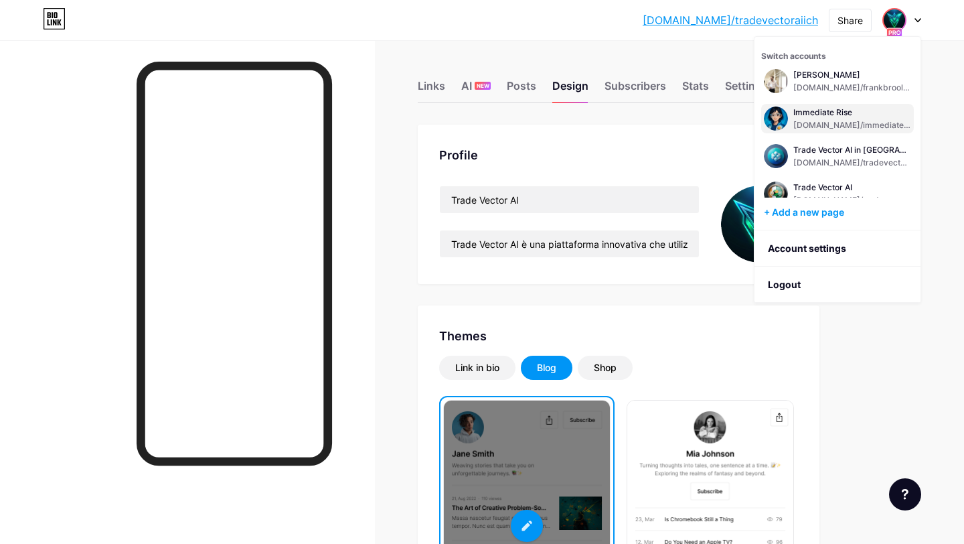
scroll to position [54, 0]
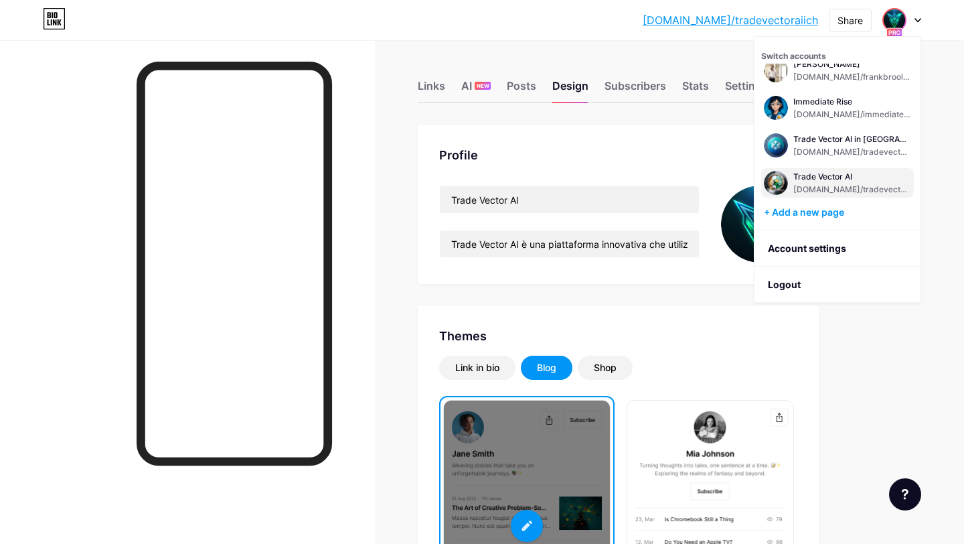
click at [831, 181] on div "Trade Vector AI" at bounding box center [852, 176] width 118 height 11
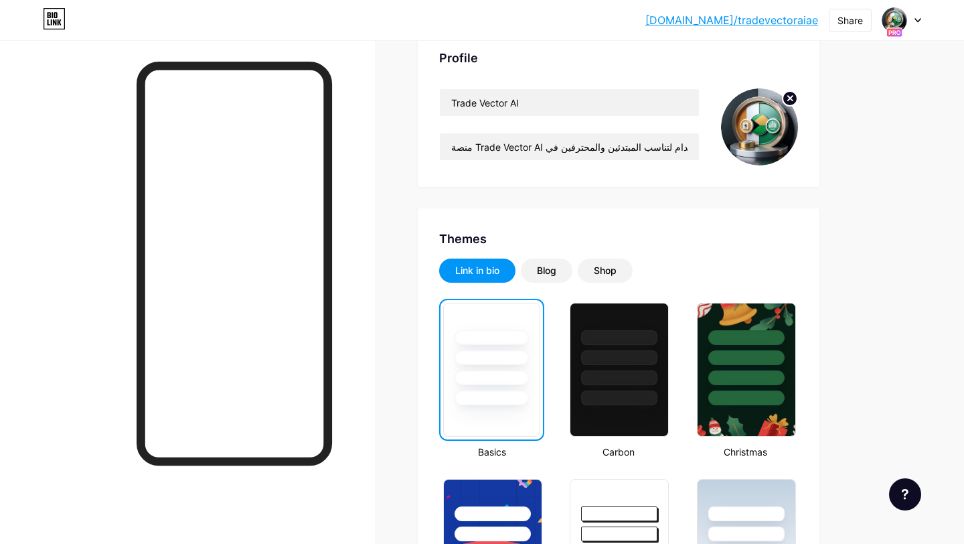
scroll to position [106, 0]
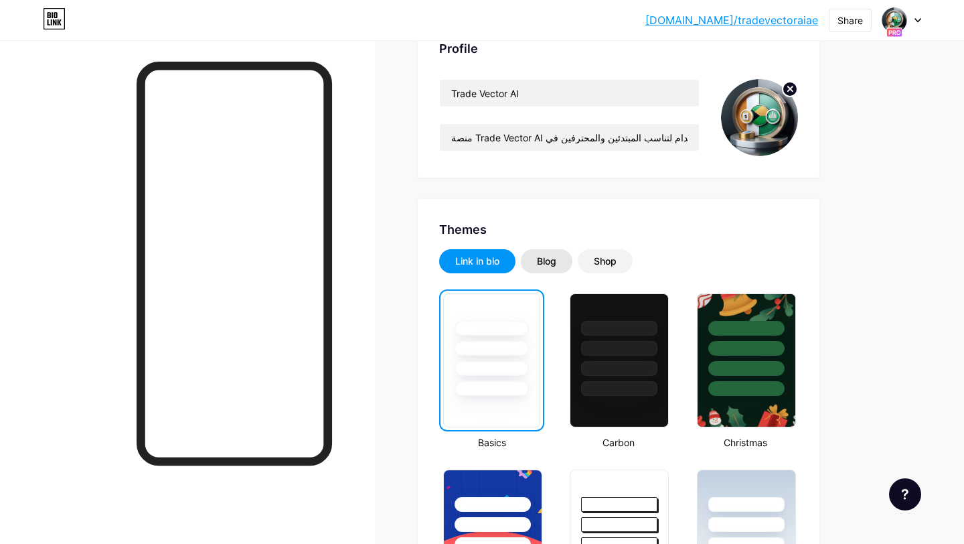
click at [564, 258] on div "Blog" at bounding box center [547, 261] width 52 height 24
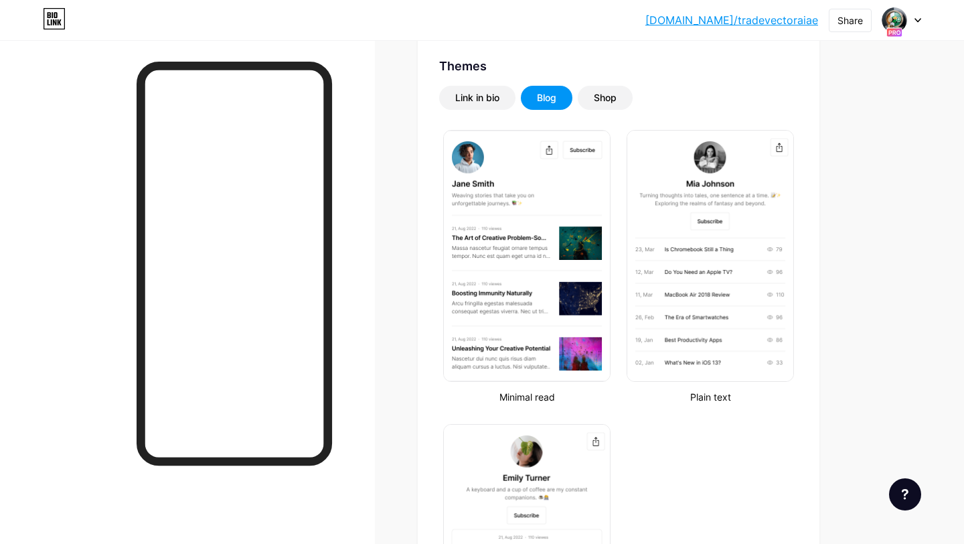
scroll to position [269, 0]
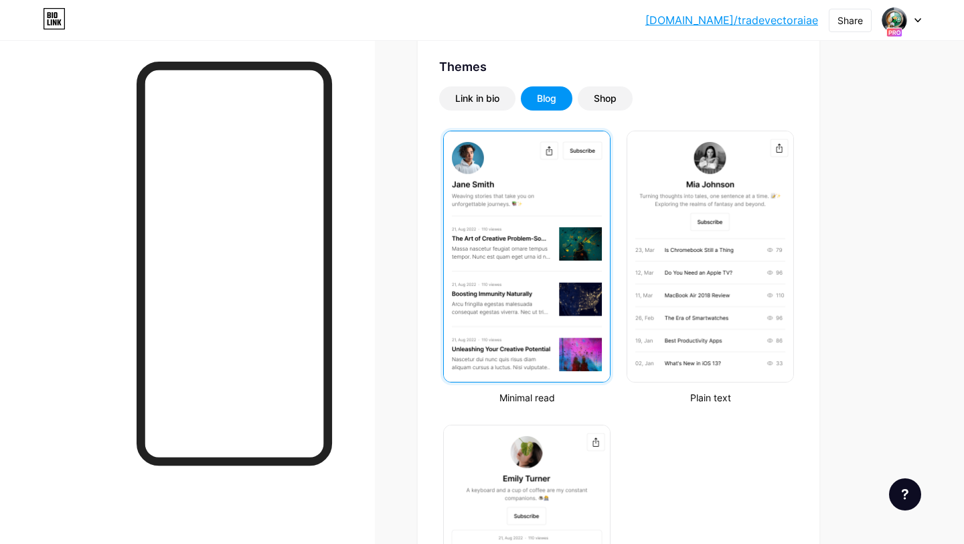
click at [521, 311] on img at bounding box center [527, 256] width 166 height 250
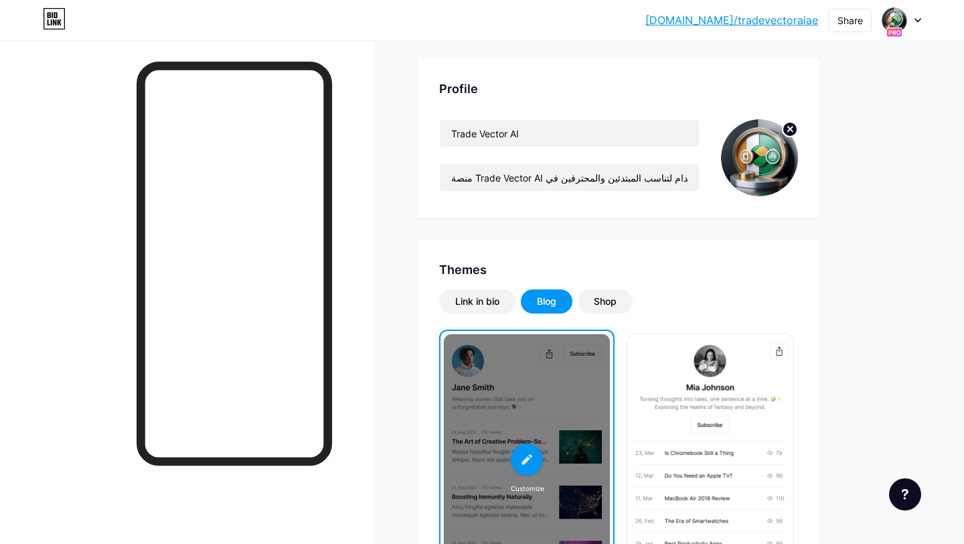
scroll to position [70, 0]
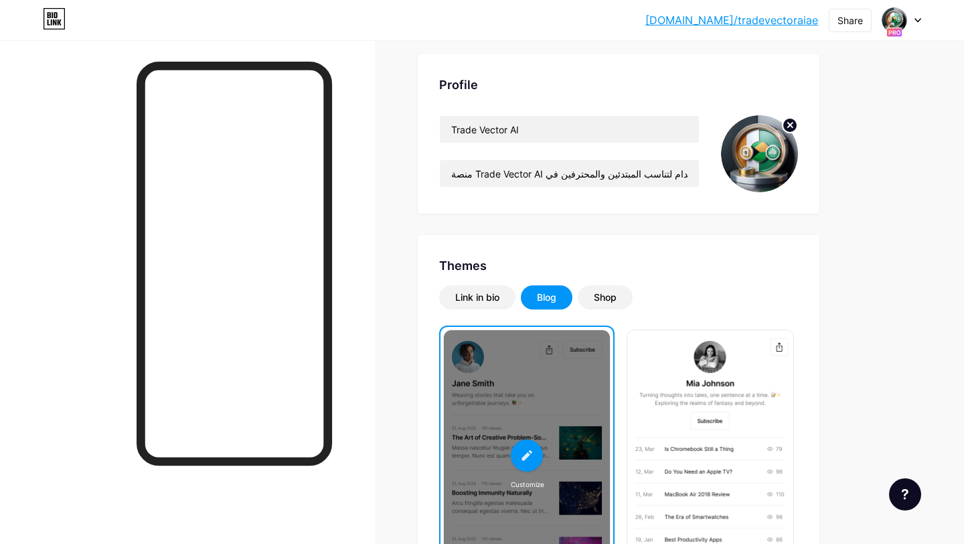
click at [910, 14] on div at bounding box center [901, 20] width 39 height 24
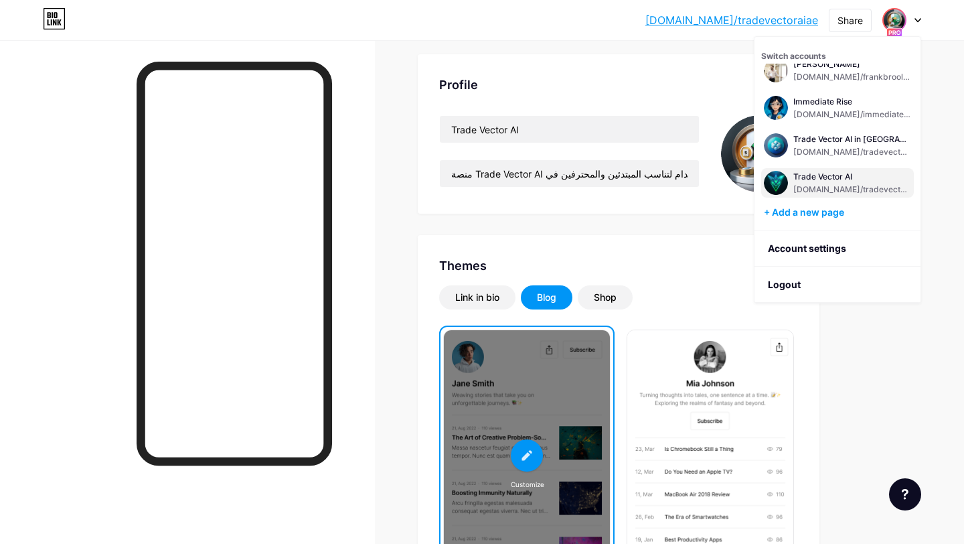
scroll to position [0, 0]
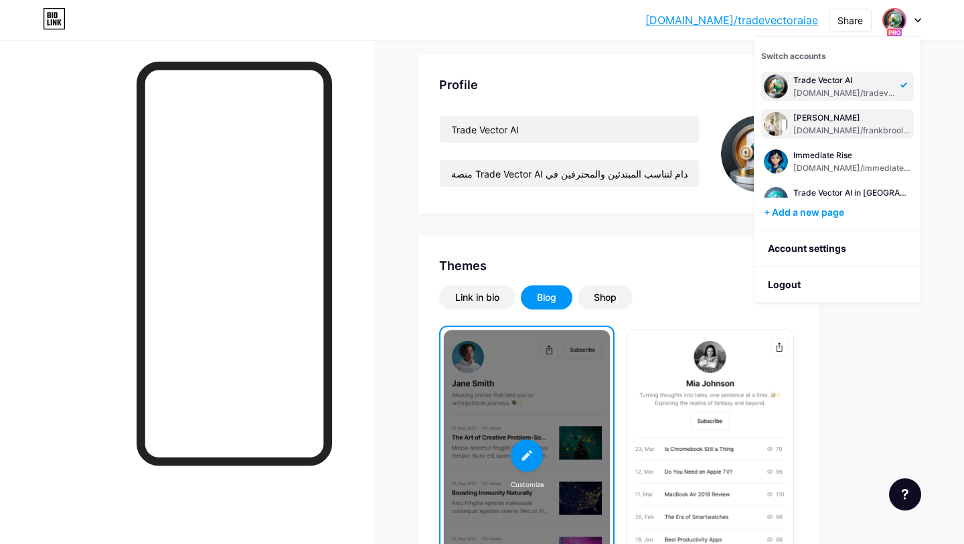
click at [789, 113] on div "Frank bio.link/frankbroolkk" at bounding box center [837, 123] width 153 height 29
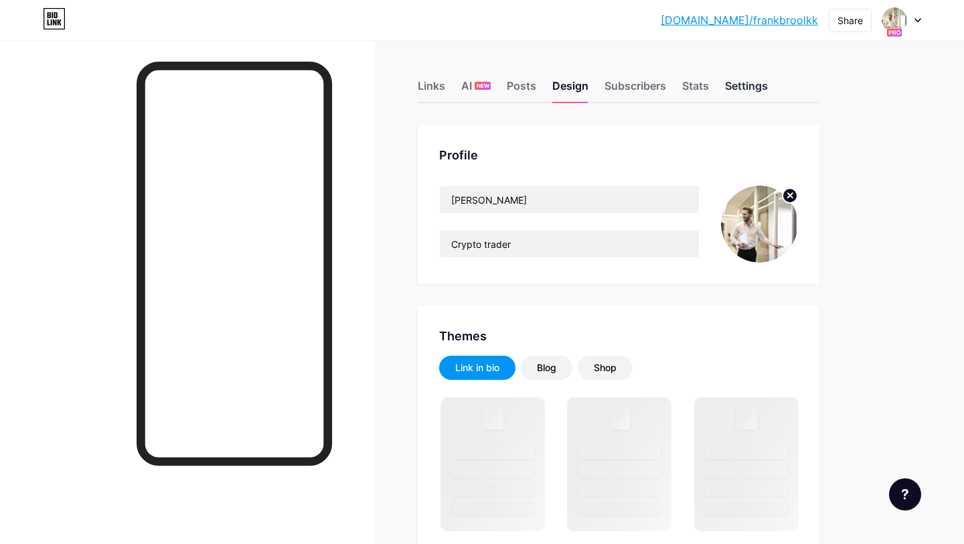
click at [744, 83] on div "Settings" at bounding box center [746, 90] width 43 height 24
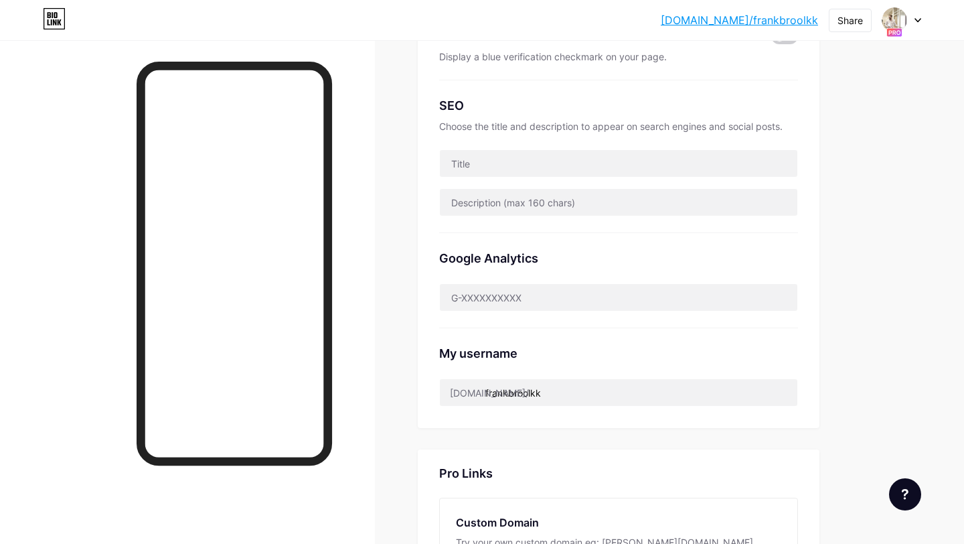
scroll to position [39, 0]
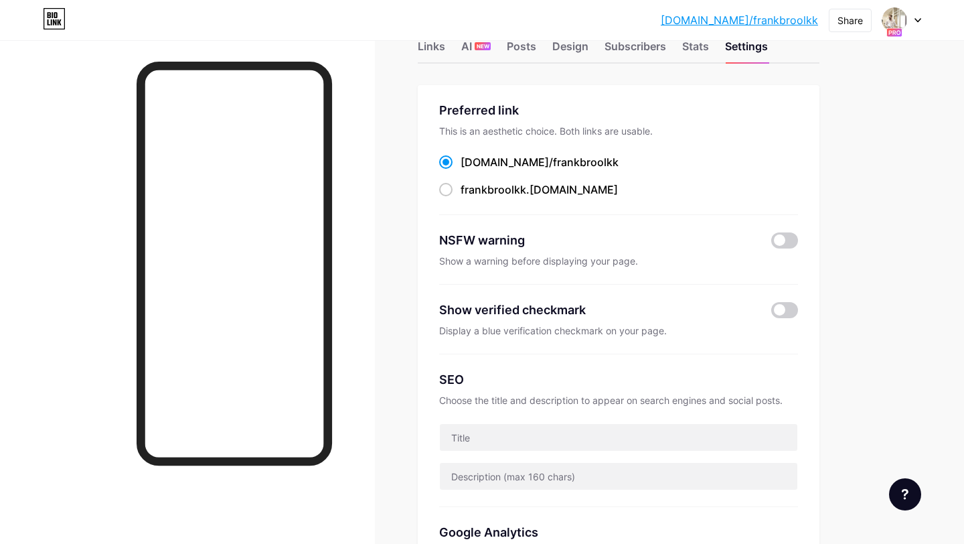
click at [915, 19] on icon at bounding box center [917, 20] width 5 height 3
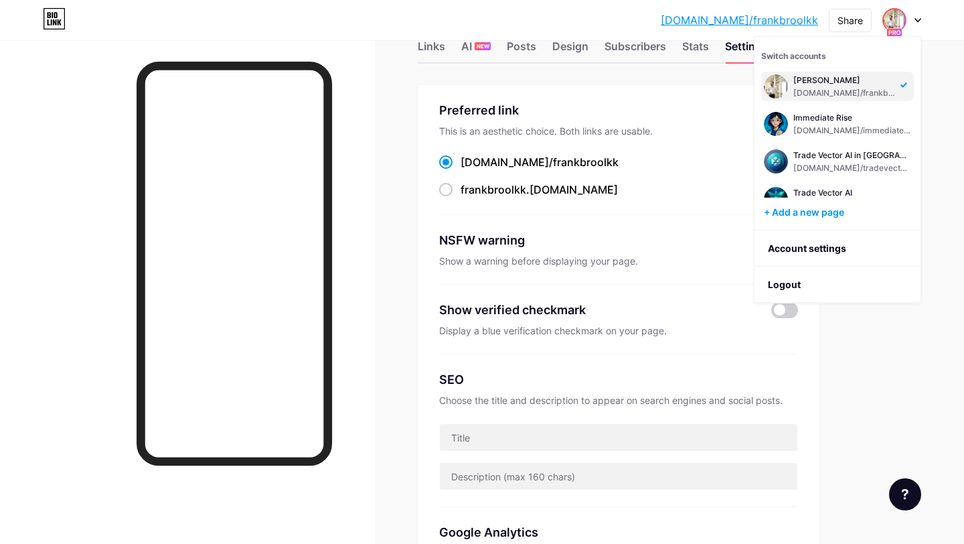
scroll to position [54, 0]
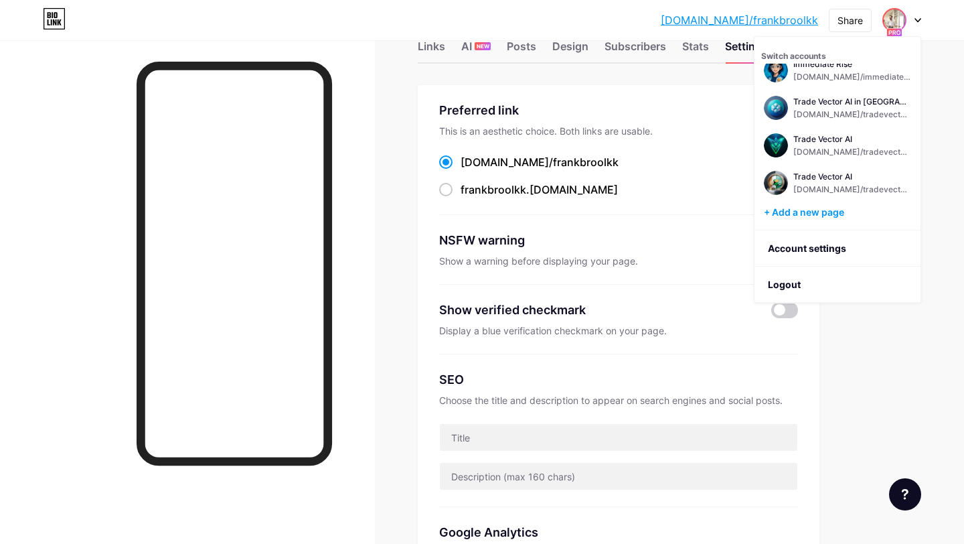
click at [894, 23] on img at bounding box center [894, 19] width 21 height 21
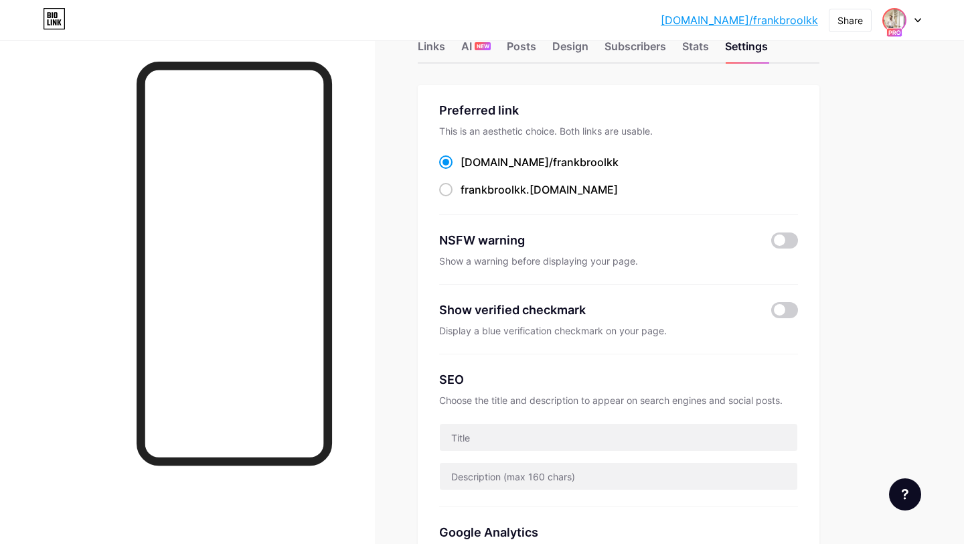
click at [894, 23] on img at bounding box center [894, 19] width 21 height 21
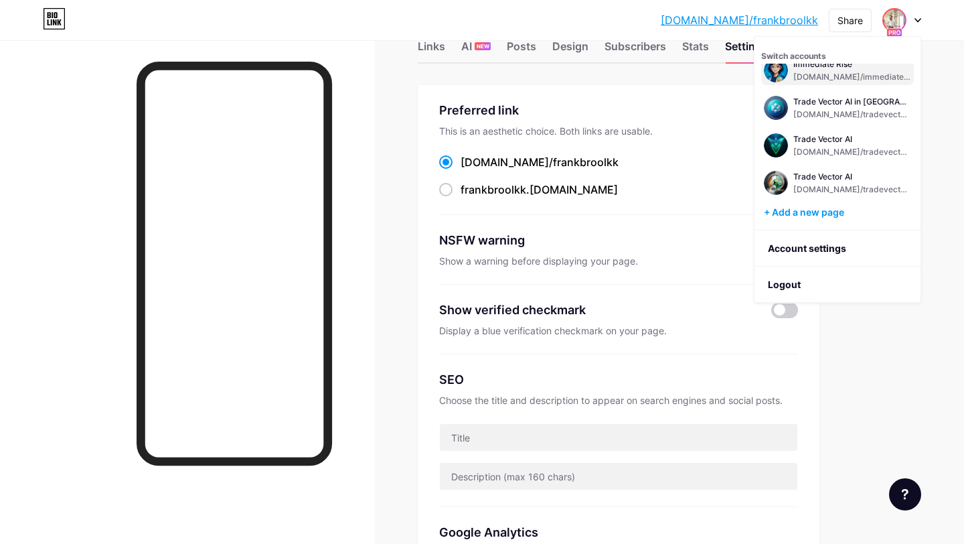
scroll to position [584, 0]
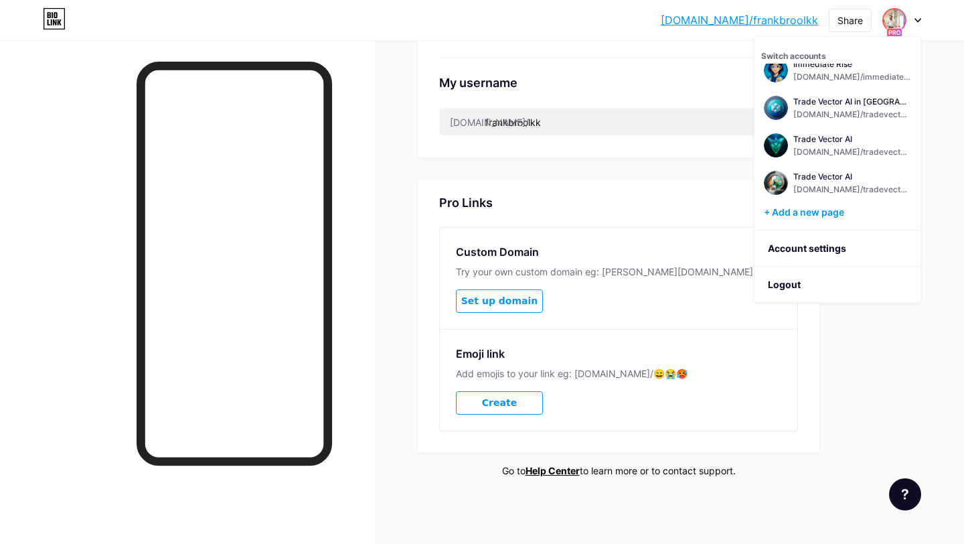
click at [691, 485] on div "Links AI NEW Posts Design Subscribers Stats Settings Preferred link This is an …" at bounding box center [438, 0] width 876 height 1088
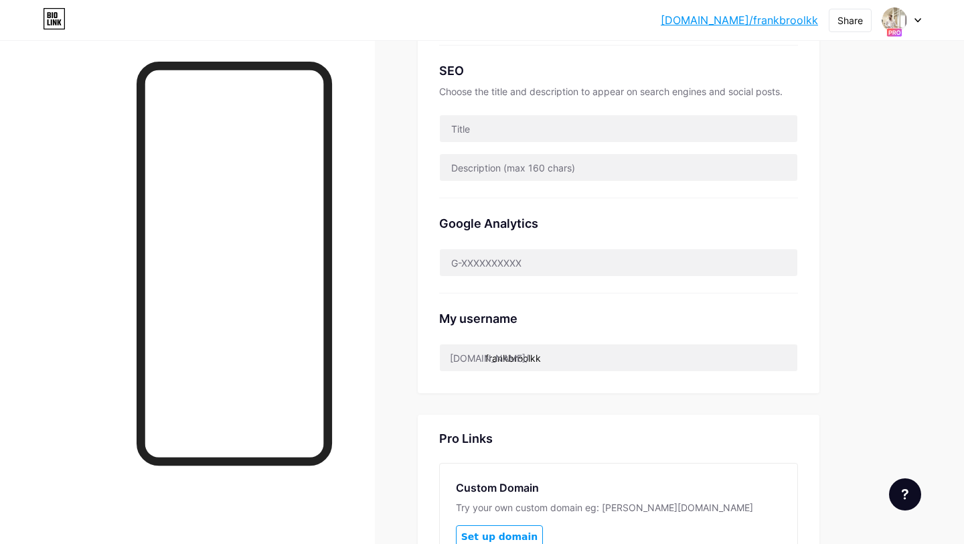
scroll to position [230, 0]
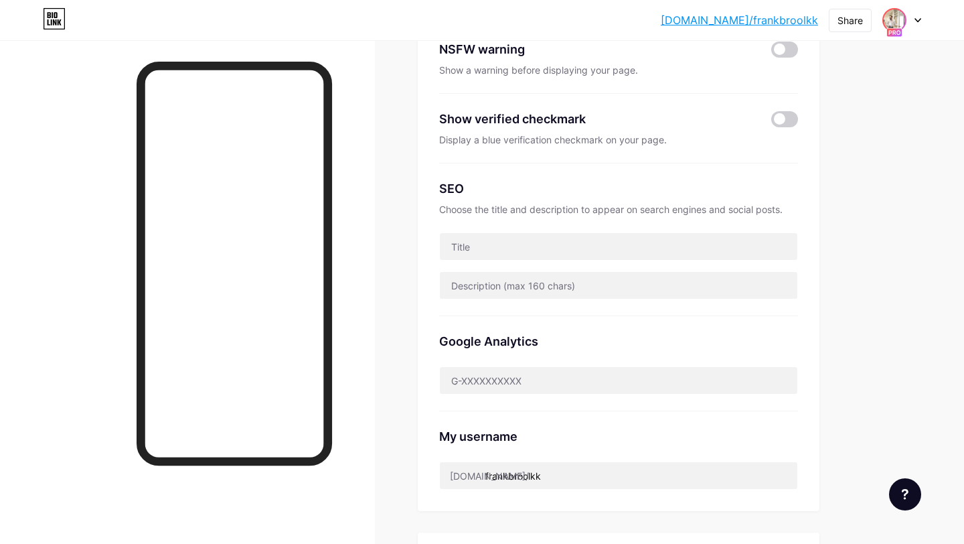
click at [894, 21] on img at bounding box center [894, 19] width 21 height 21
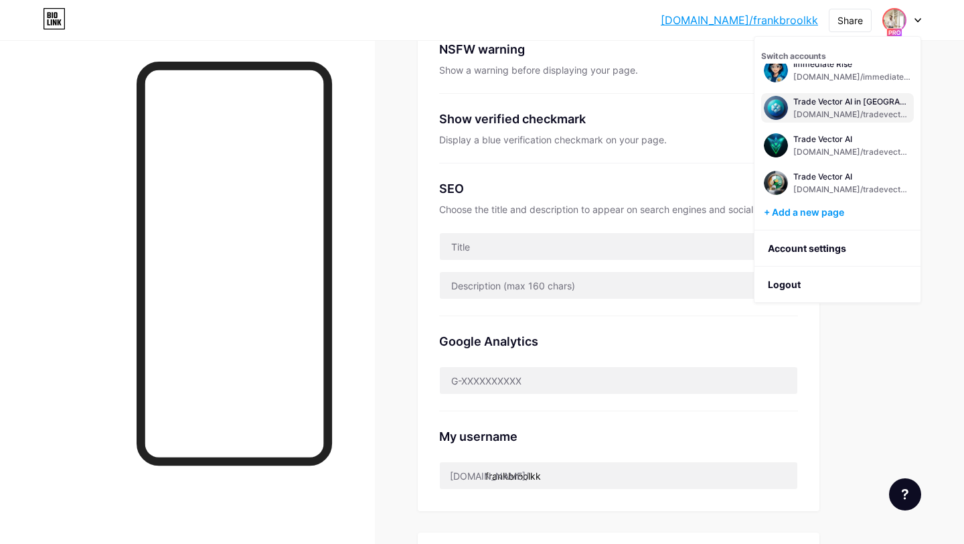
click at [866, 98] on div "Trade Vector AI in [GEOGRAPHIC_DATA]" at bounding box center [852, 101] width 118 height 11
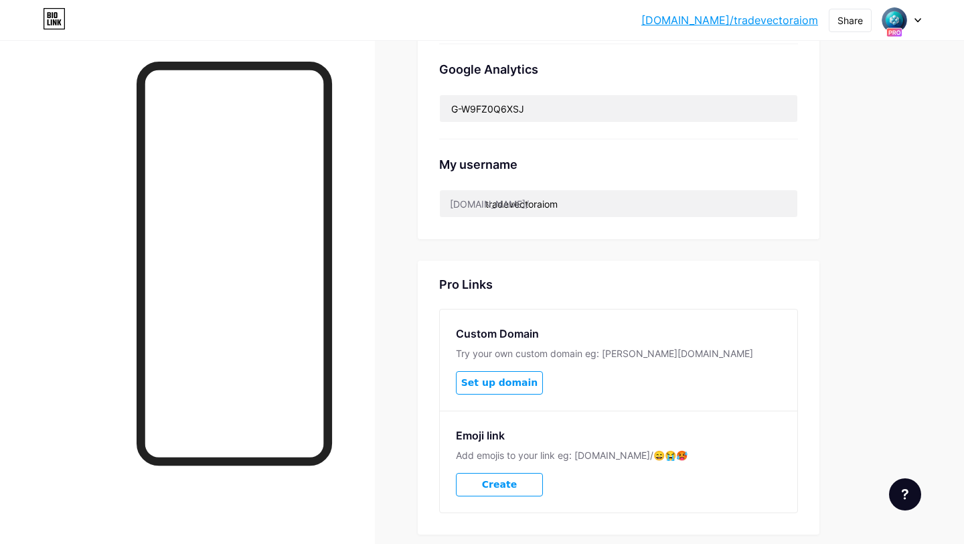
scroll to position [422, 0]
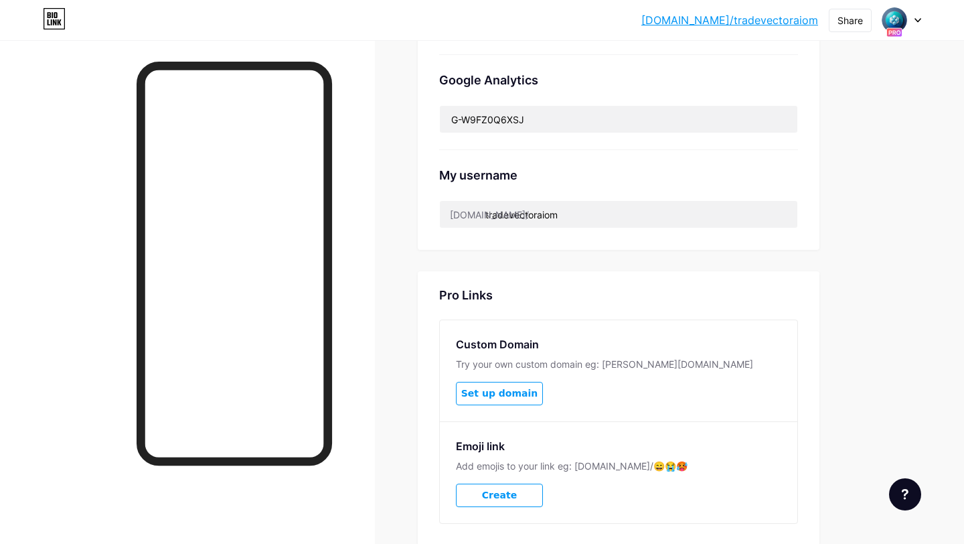
click at [912, 18] on div at bounding box center [901, 20] width 39 height 24
